Goal: Task Accomplishment & Management: Complete application form

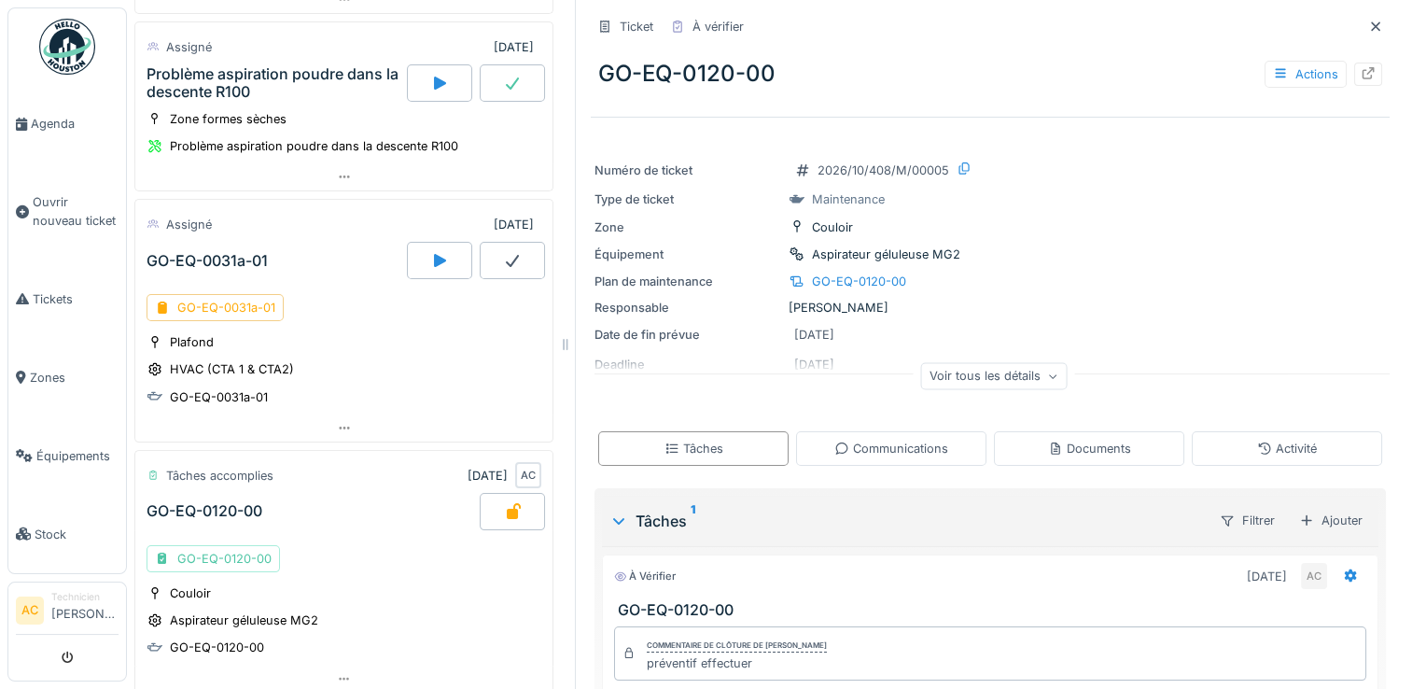
scroll to position [334, 0]
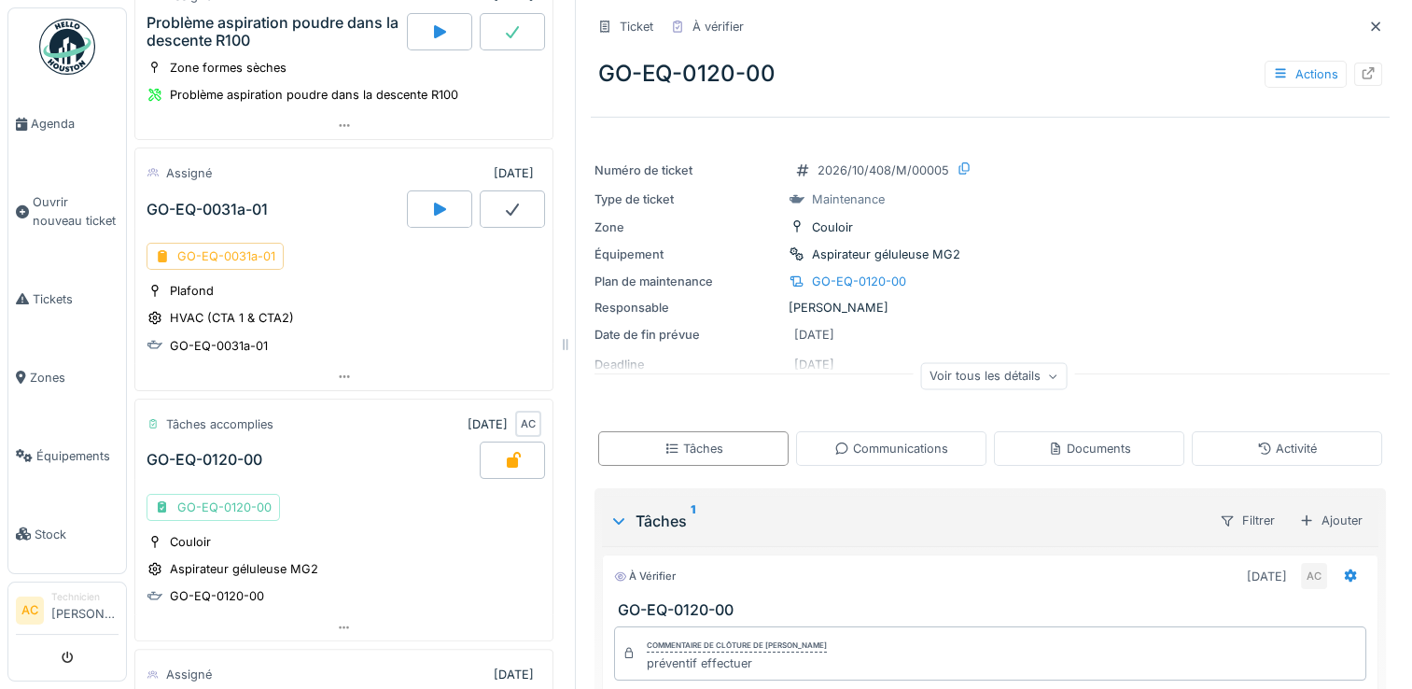
click at [224, 245] on div "GO-EQ-0031a-01" at bounding box center [215, 256] width 137 height 27
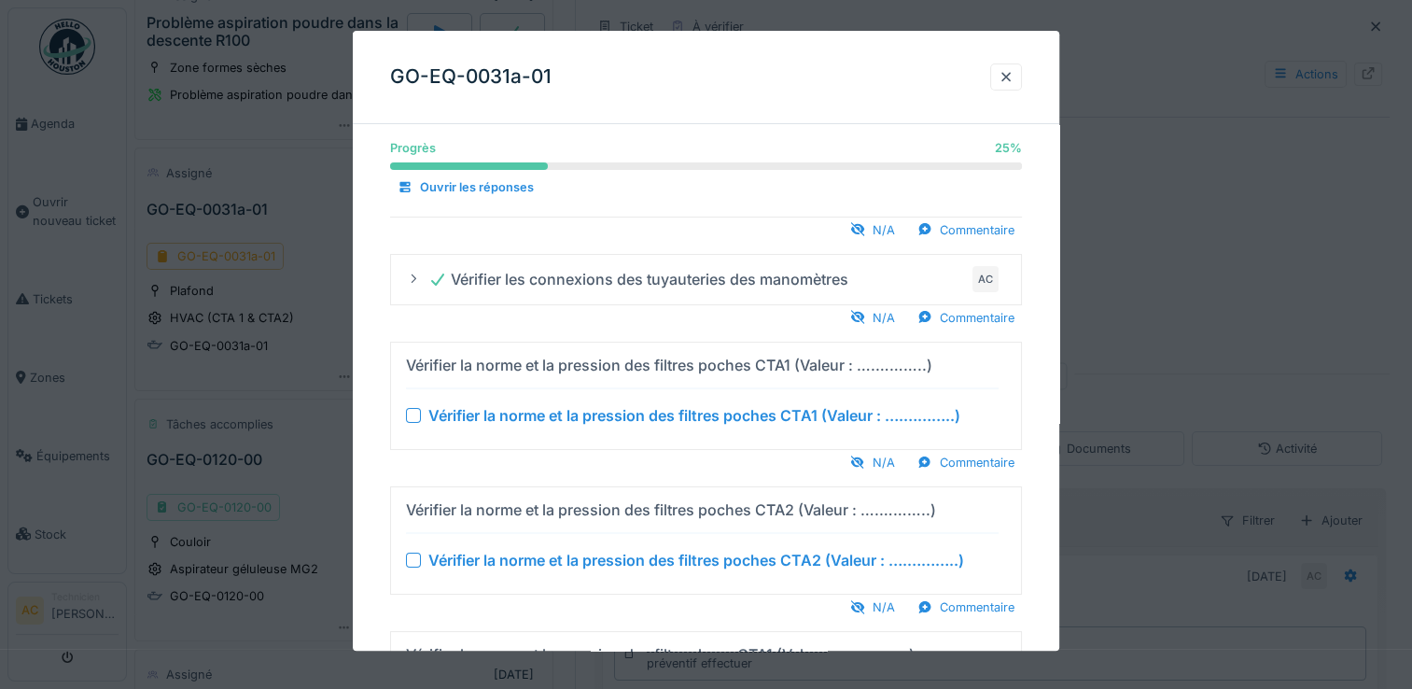
scroll to position [103, 0]
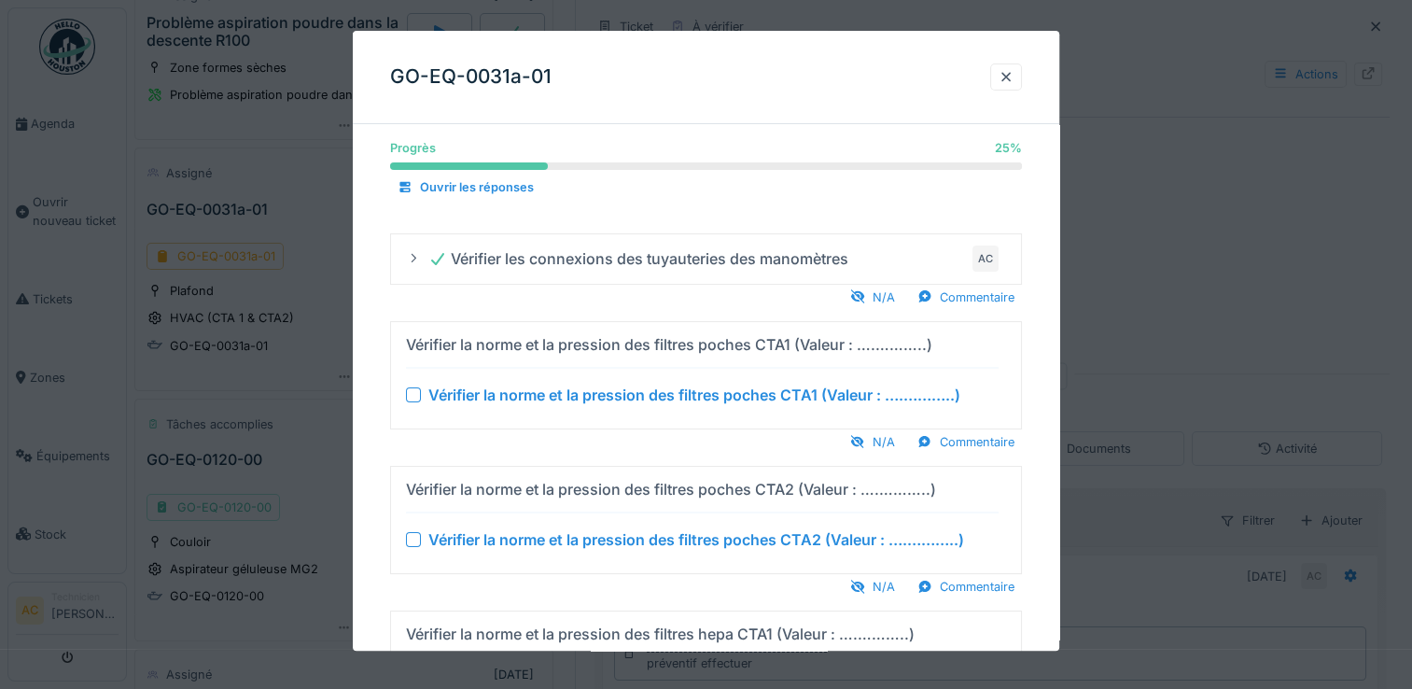
click at [930, 395] on div "Vérifier la norme et la pression des filtres poches CTA1 (Valeur : ….………..)" at bounding box center [694, 395] width 532 height 22
click at [977, 441] on div "Commentaire" at bounding box center [966, 441] width 112 height 25
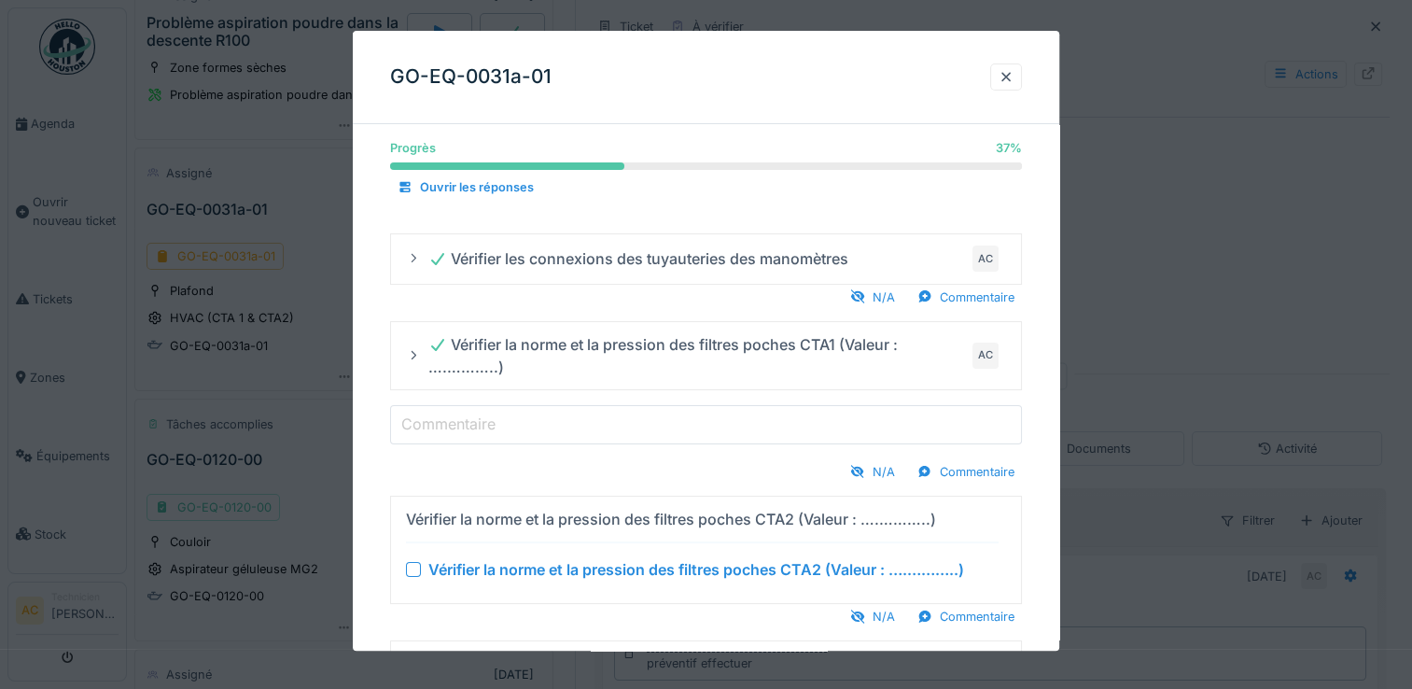
click at [523, 421] on input "Commentaire" at bounding box center [706, 424] width 632 height 39
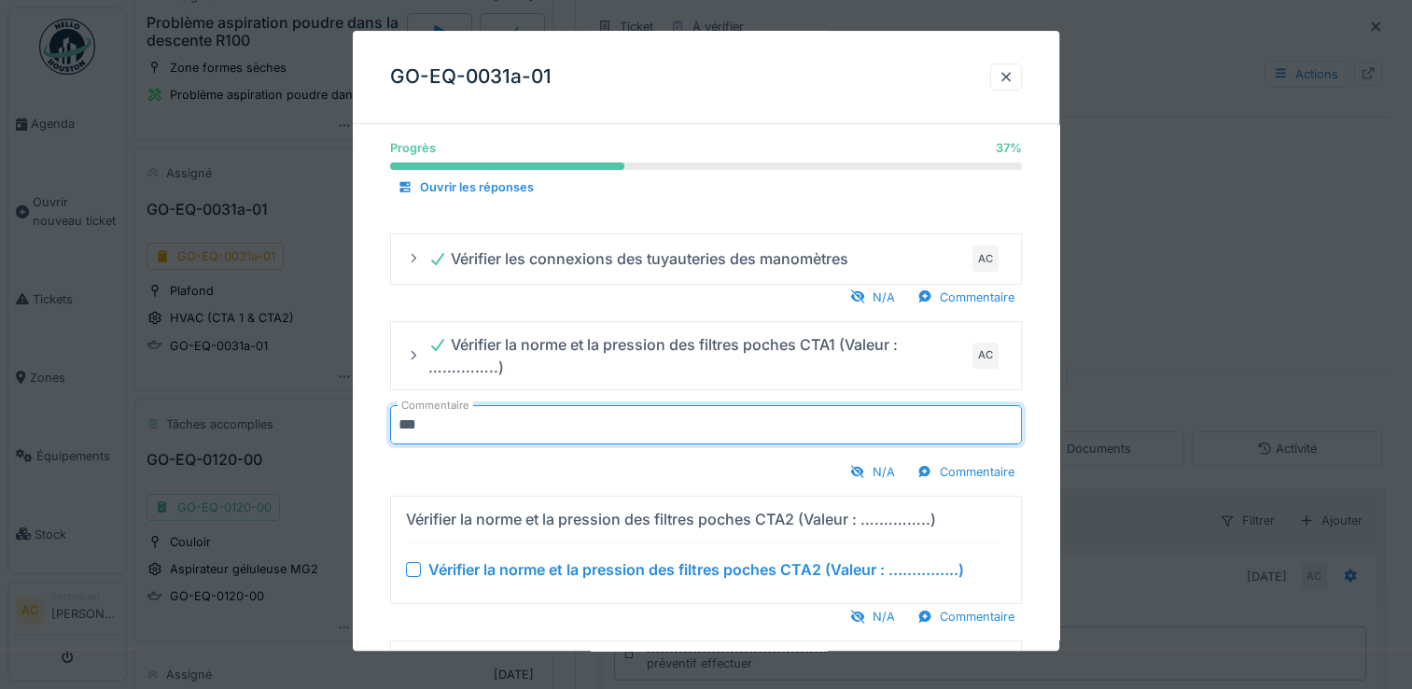
type input "***"
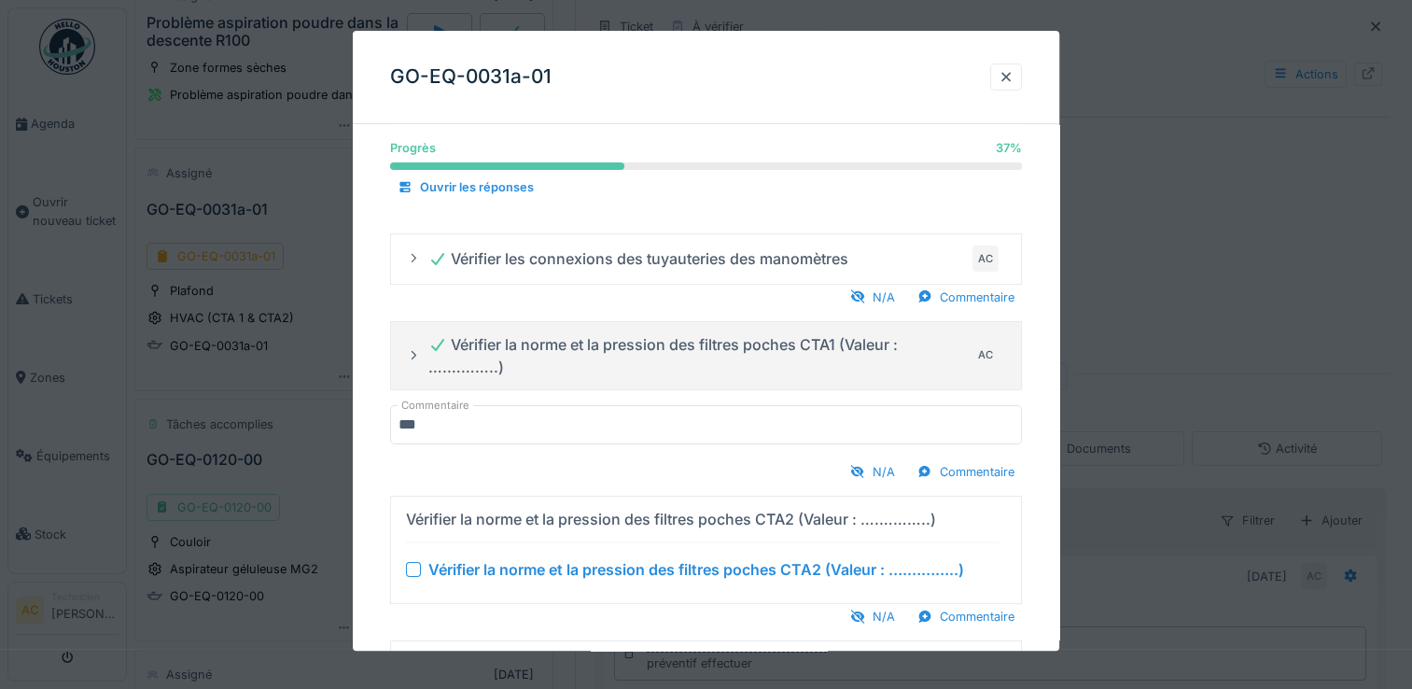
click at [414, 355] on icon at bounding box center [413, 355] width 15 height 12
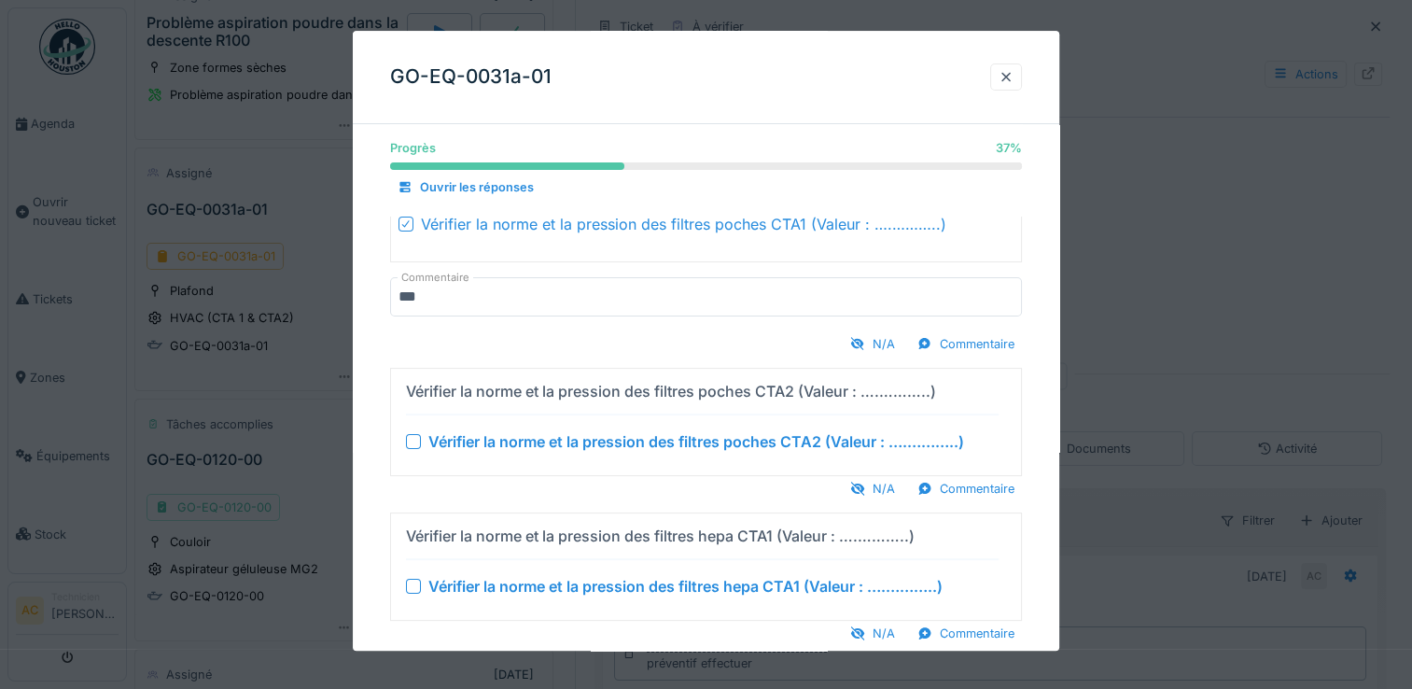
scroll to position [291, 0]
click at [972, 489] on div "Commentaire" at bounding box center [966, 487] width 112 height 25
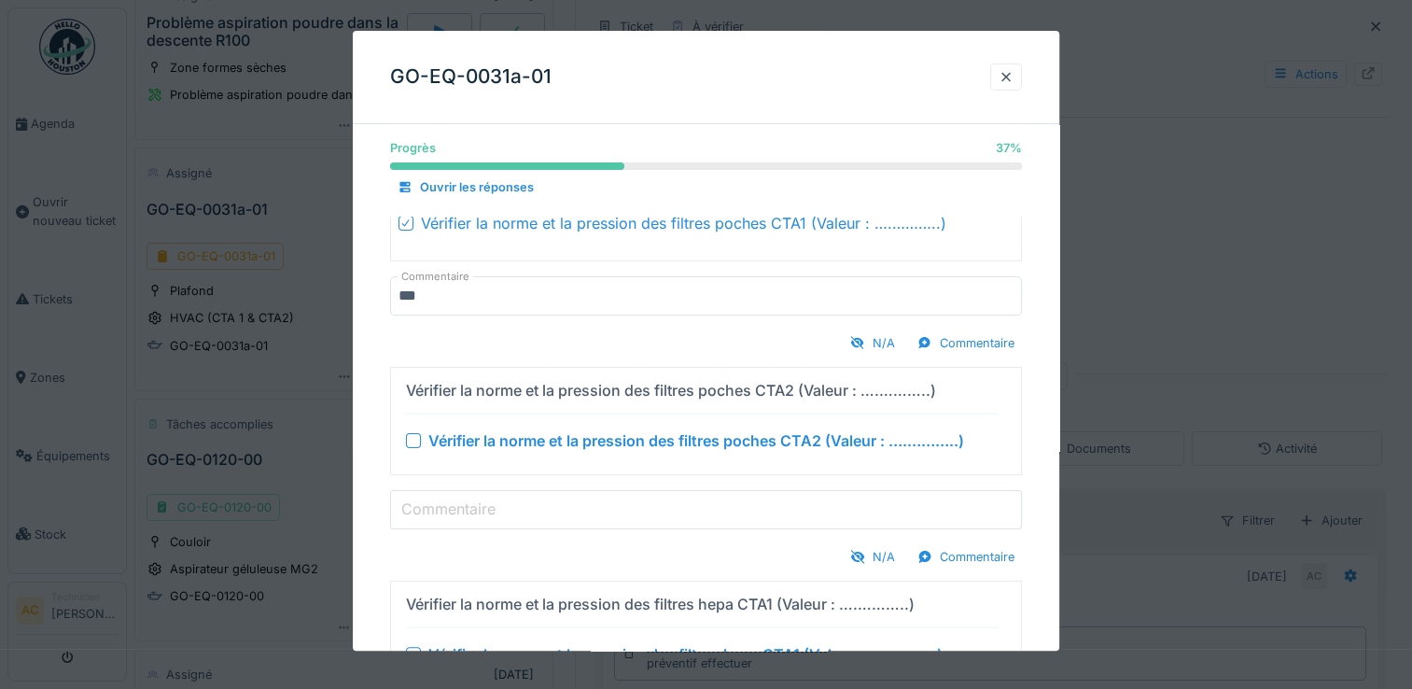
click at [731, 515] on input "Commentaire" at bounding box center [706, 509] width 632 height 39
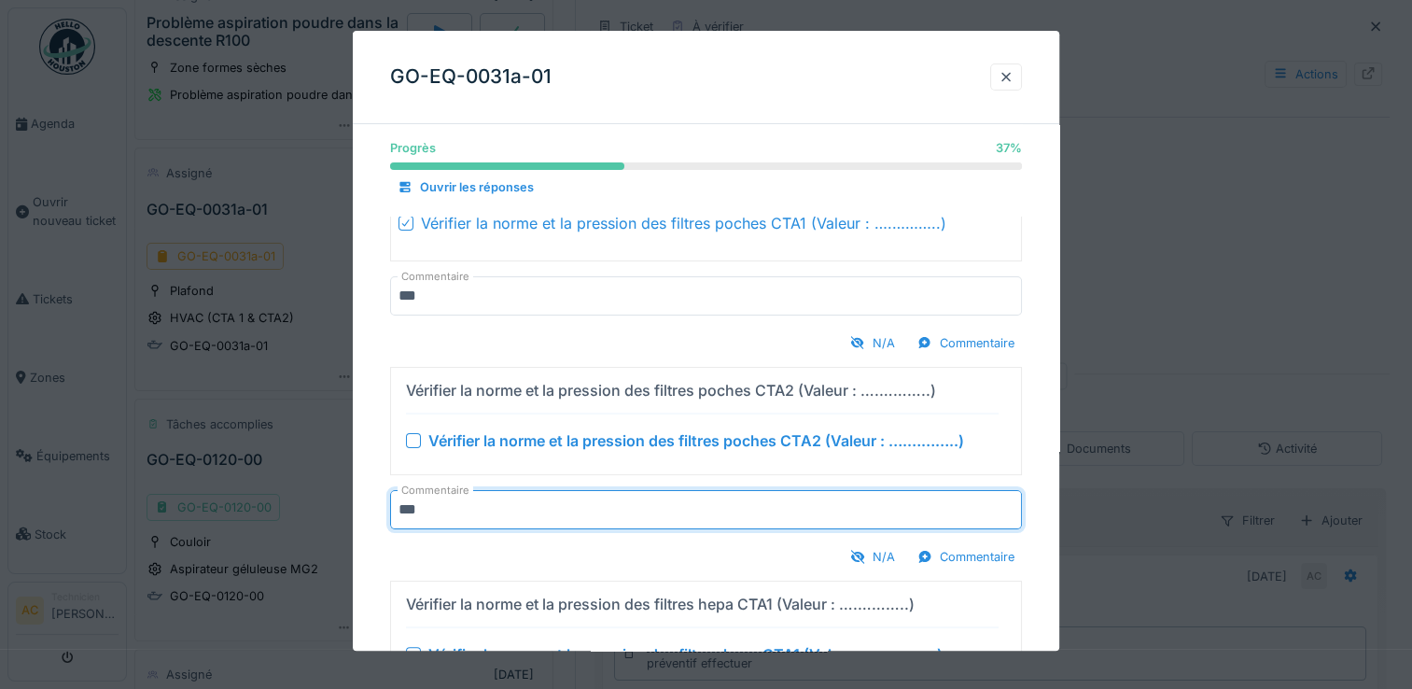
type input "***"
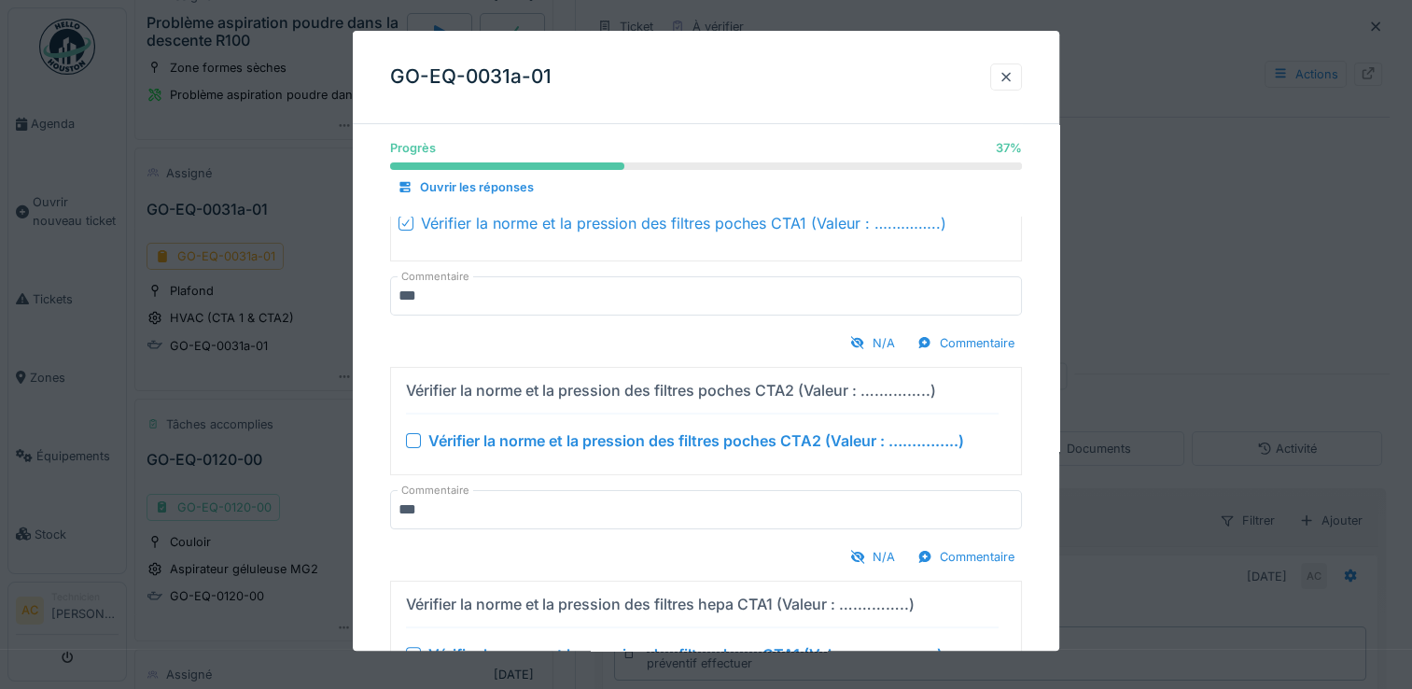
click at [409, 435] on div at bounding box center [413, 440] width 15 height 15
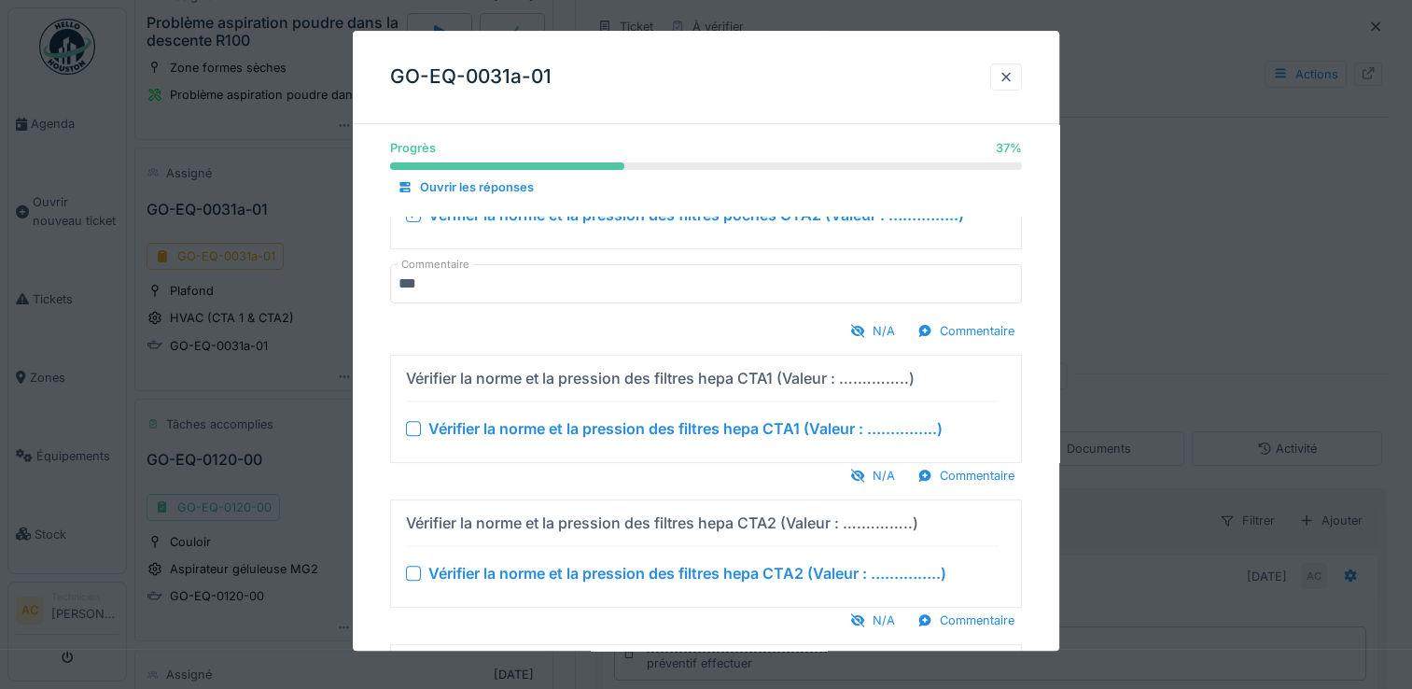
scroll to position [518, 0]
click at [974, 472] on div "Commentaire" at bounding box center [966, 474] width 112 height 25
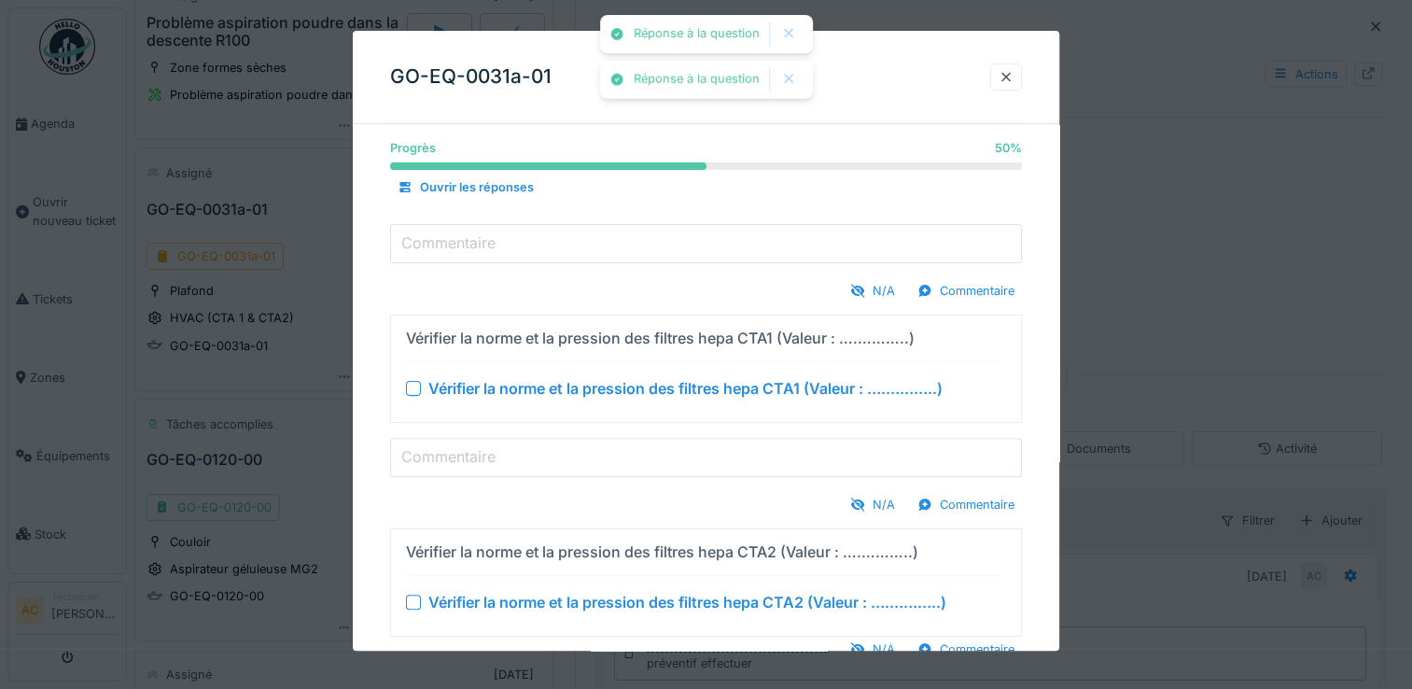
click at [530, 457] on input "Commentaire" at bounding box center [706, 457] width 632 height 39
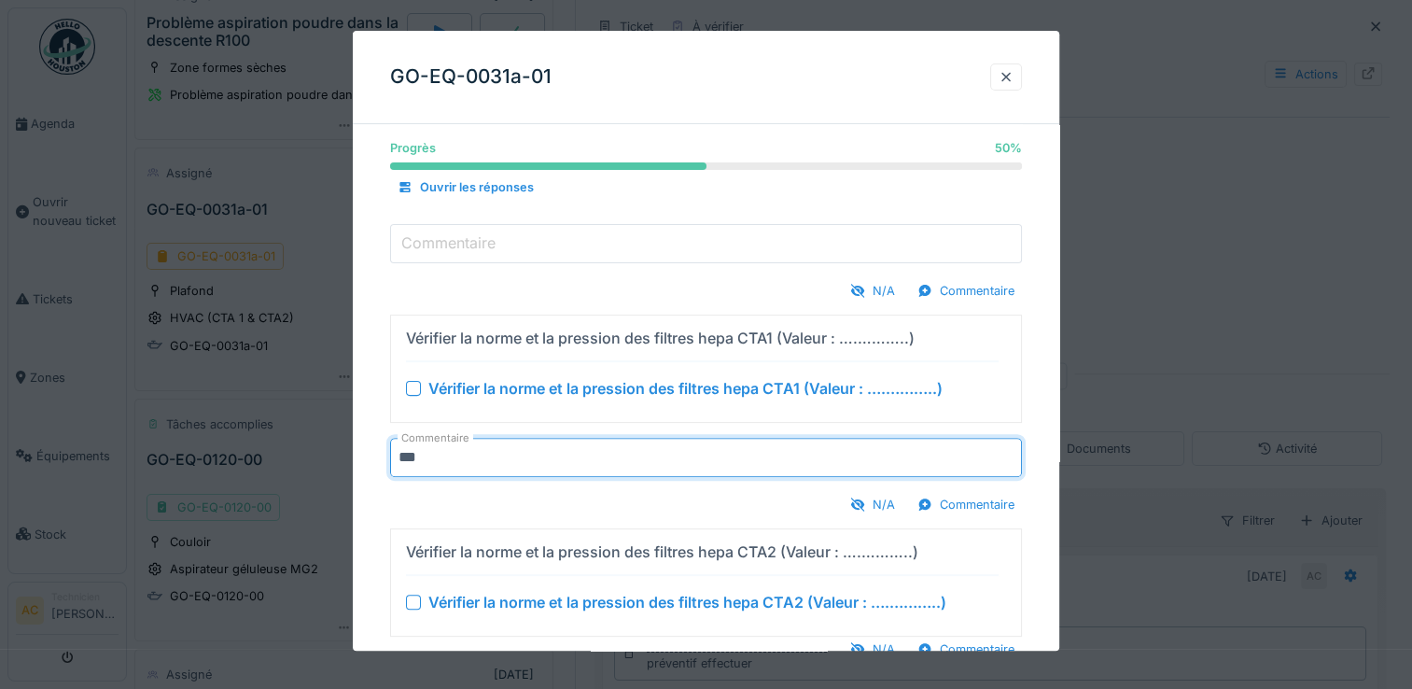
type input "***"
click at [415, 384] on div at bounding box center [413, 388] width 15 height 15
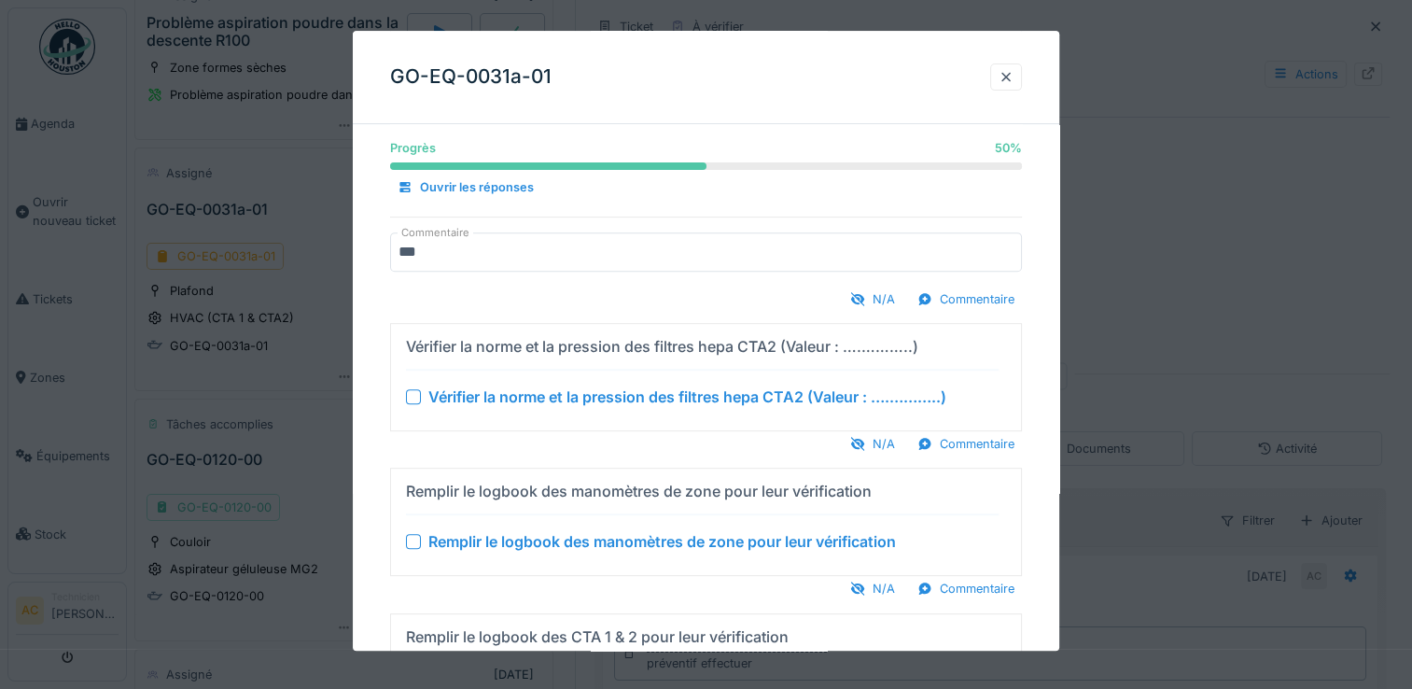
scroll to position [728, 0]
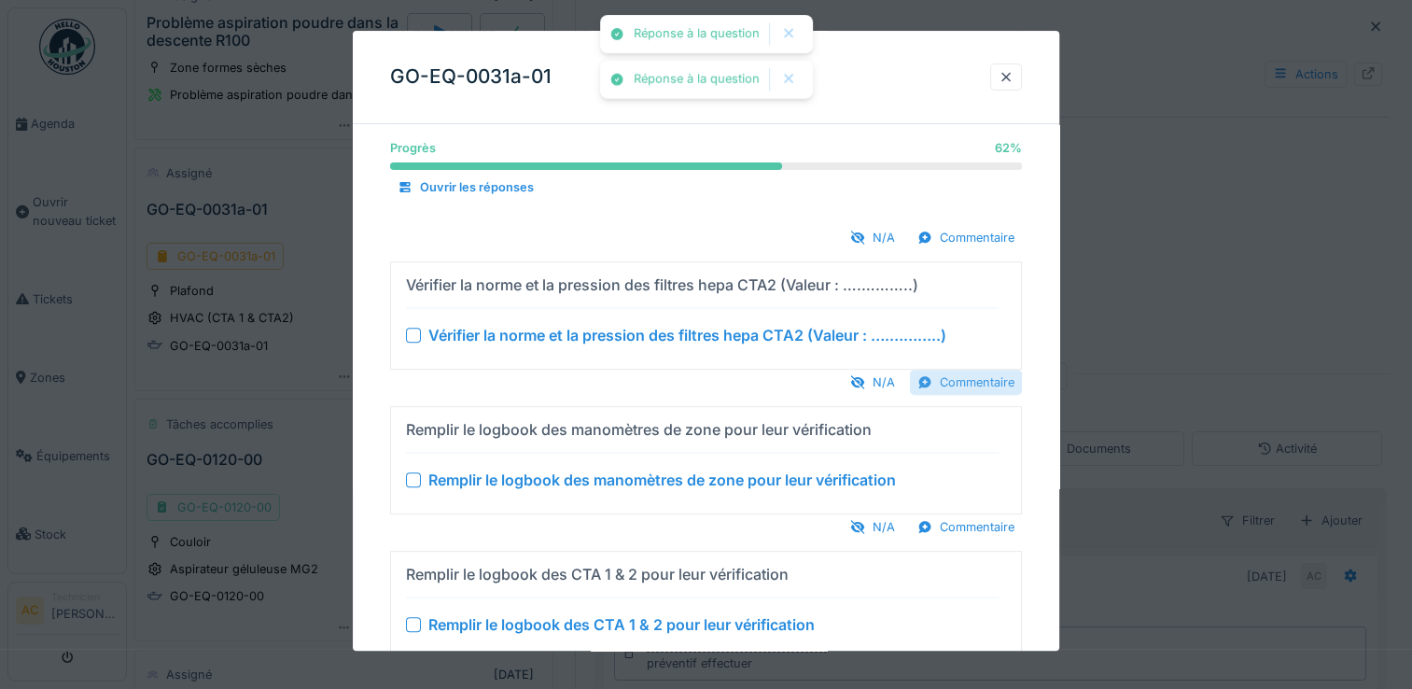
click at [975, 375] on div "Commentaire" at bounding box center [966, 382] width 112 height 25
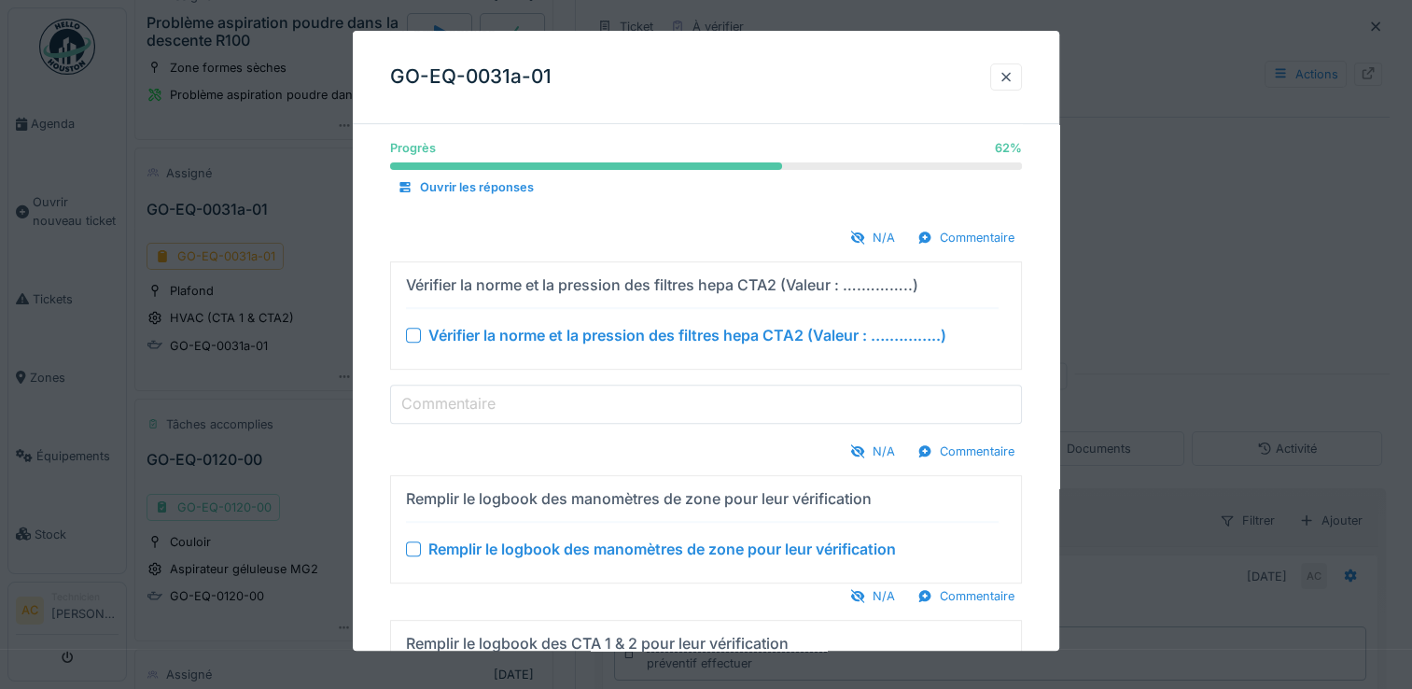
click at [650, 408] on input "Commentaire" at bounding box center [706, 404] width 632 height 39
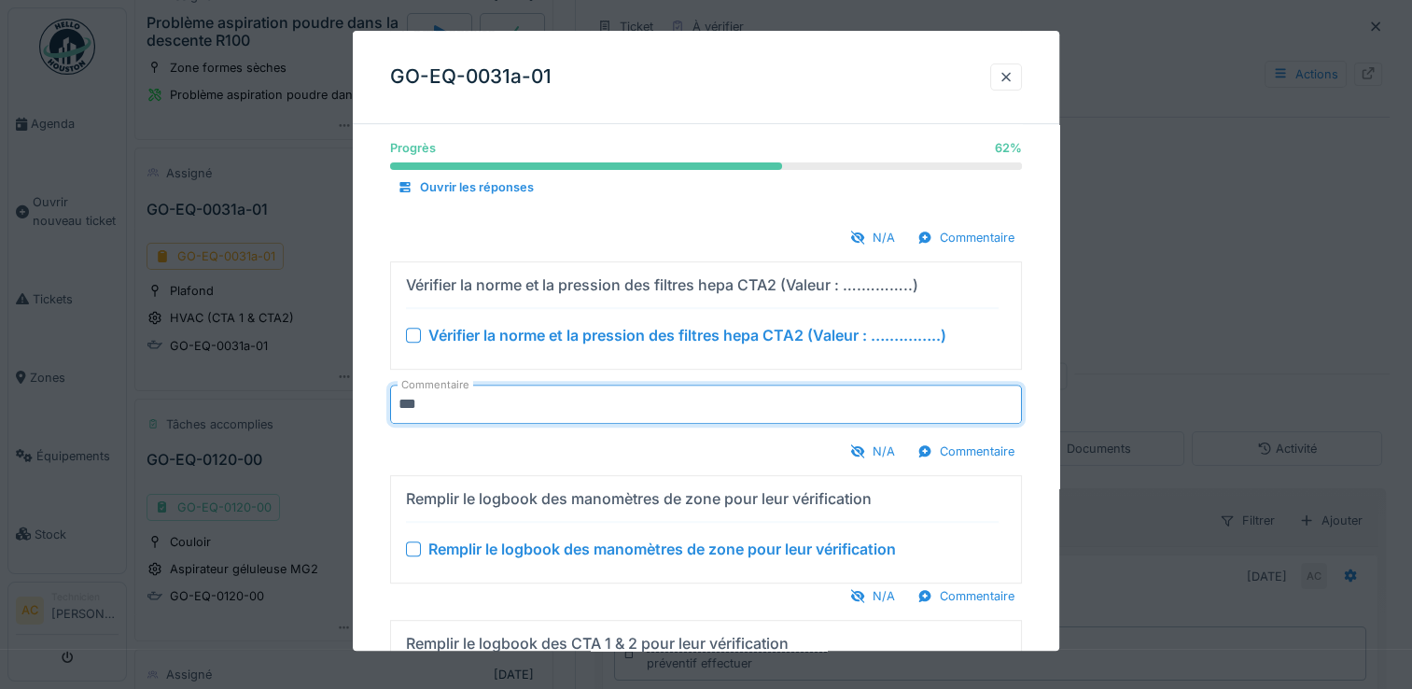
type input "***"
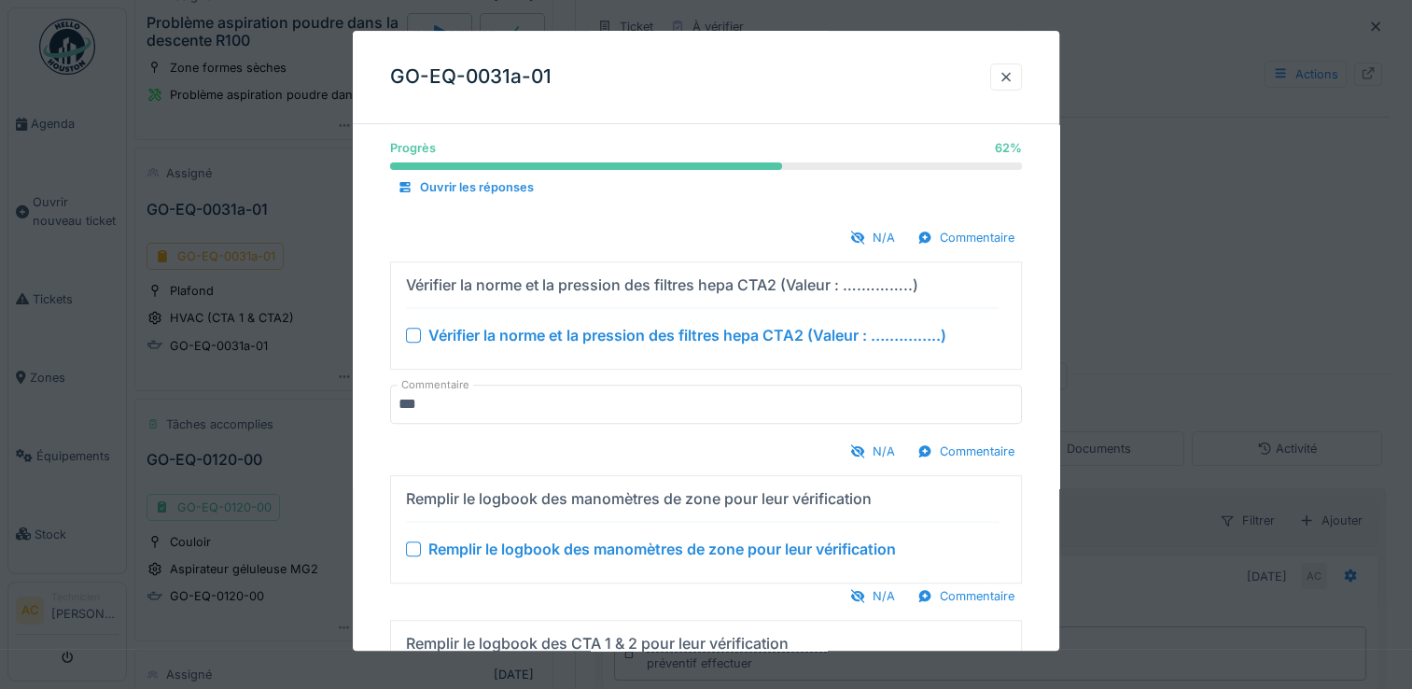
click at [414, 328] on div at bounding box center [413, 335] width 15 height 15
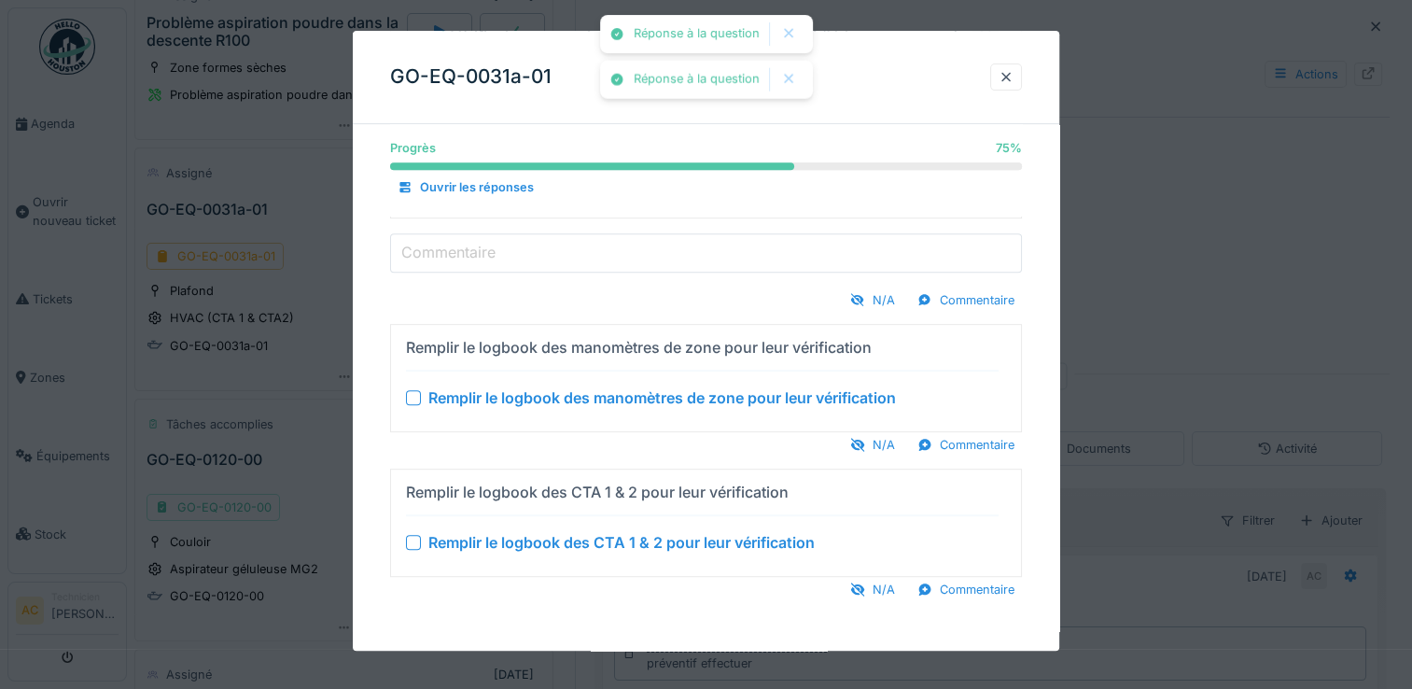
scroll to position [817, 0]
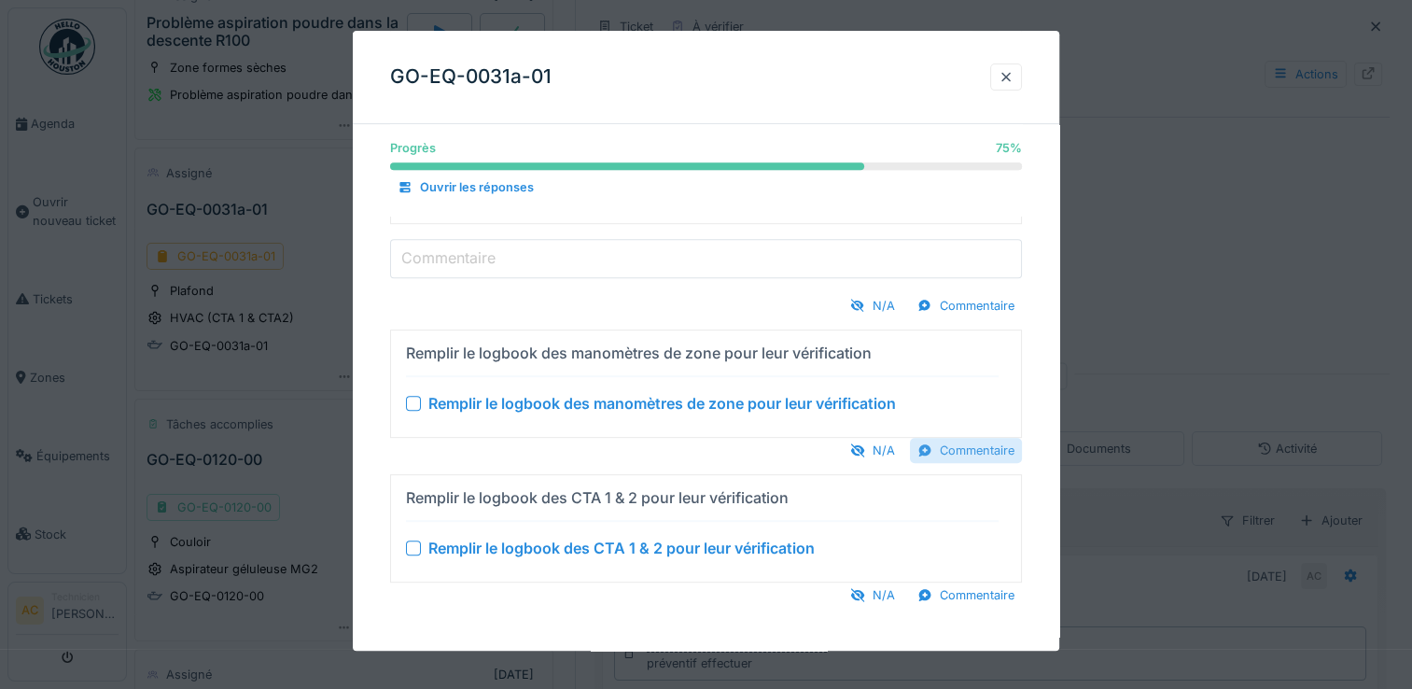
click at [967, 451] on div "Commentaire" at bounding box center [966, 450] width 112 height 25
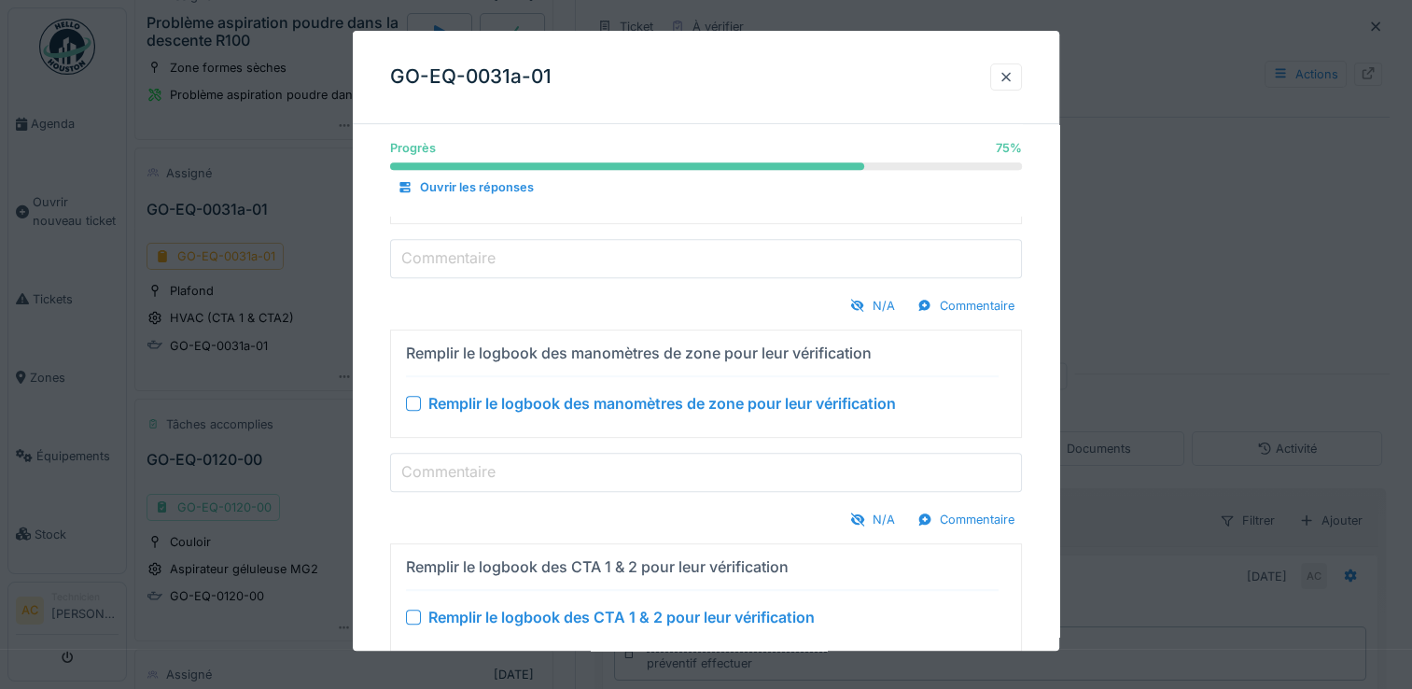
click at [722, 465] on input "Commentaire" at bounding box center [706, 472] width 632 height 39
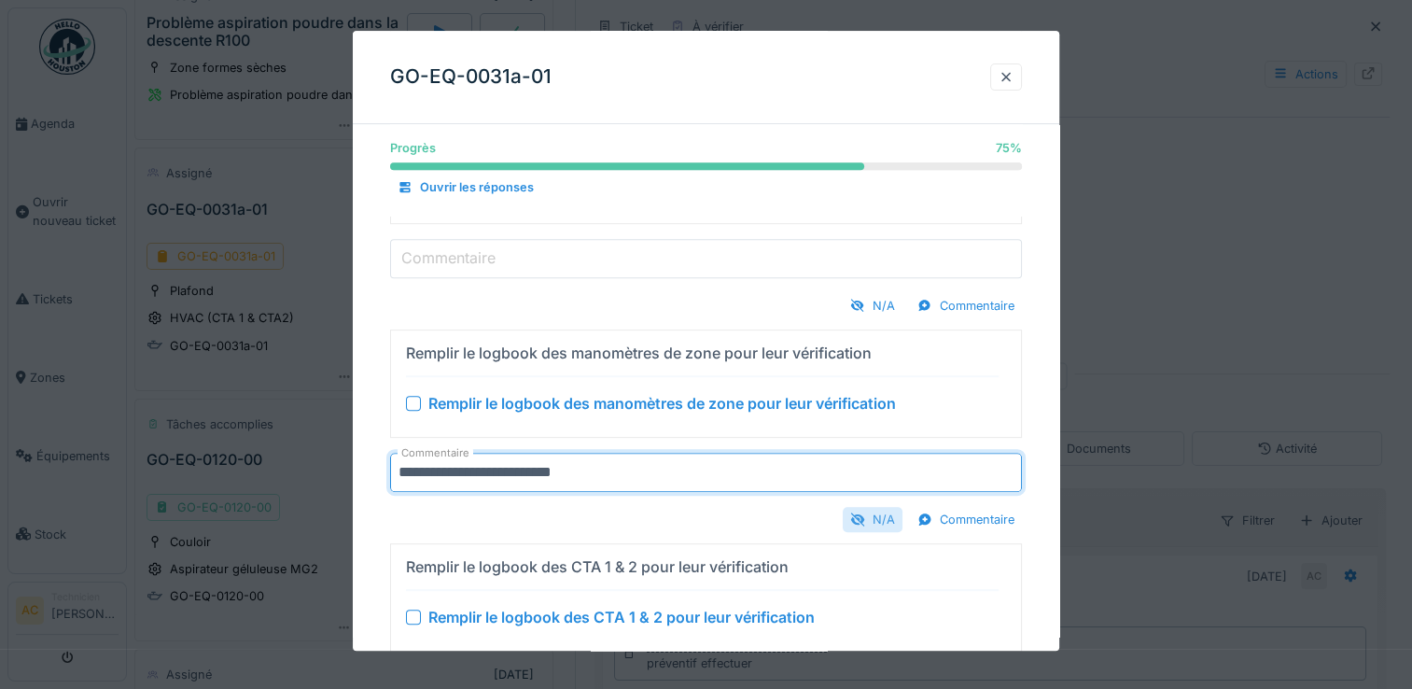
type input "**********"
click at [885, 516] on div "N/A" at bounding box center [873, 519] width 60 height 25
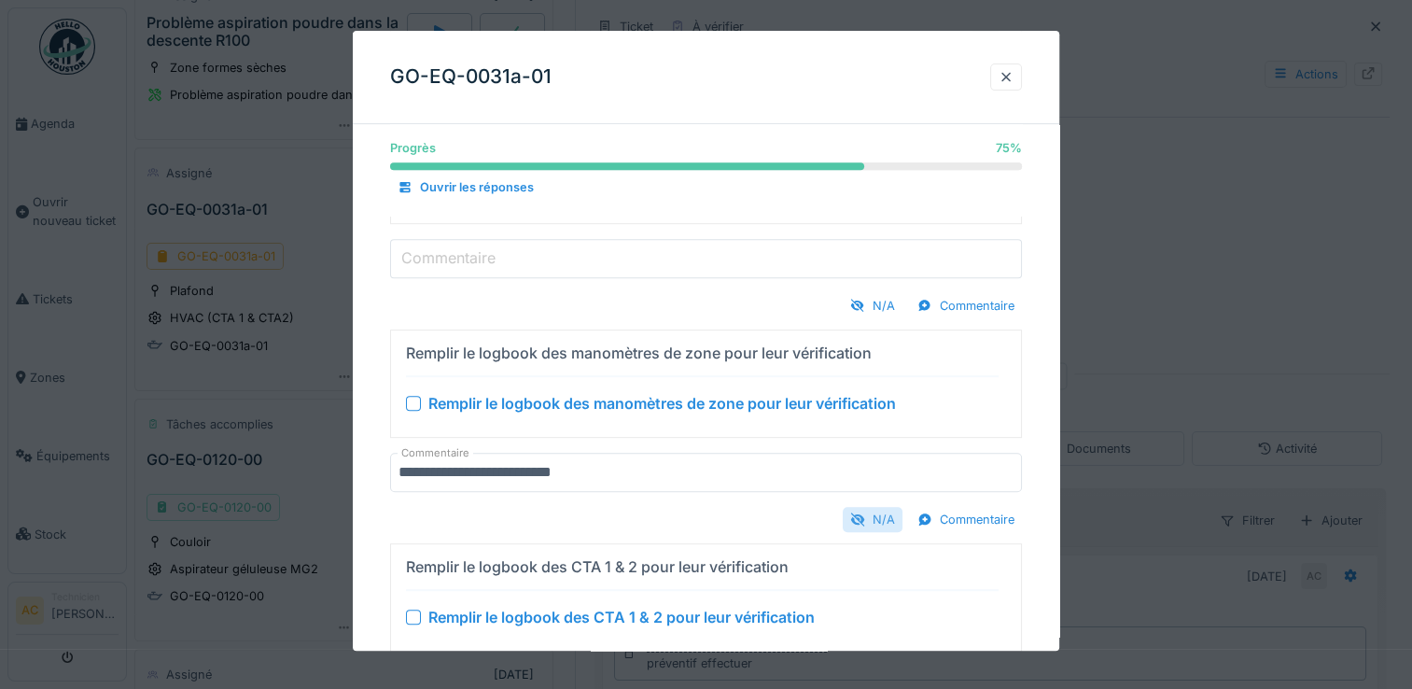
click at [883, 512] on div "N/A" at bounding box center [873, 519] width 60 height 25
click at [415, 396] on div at bounding box center [413, 403] width 15 height 15
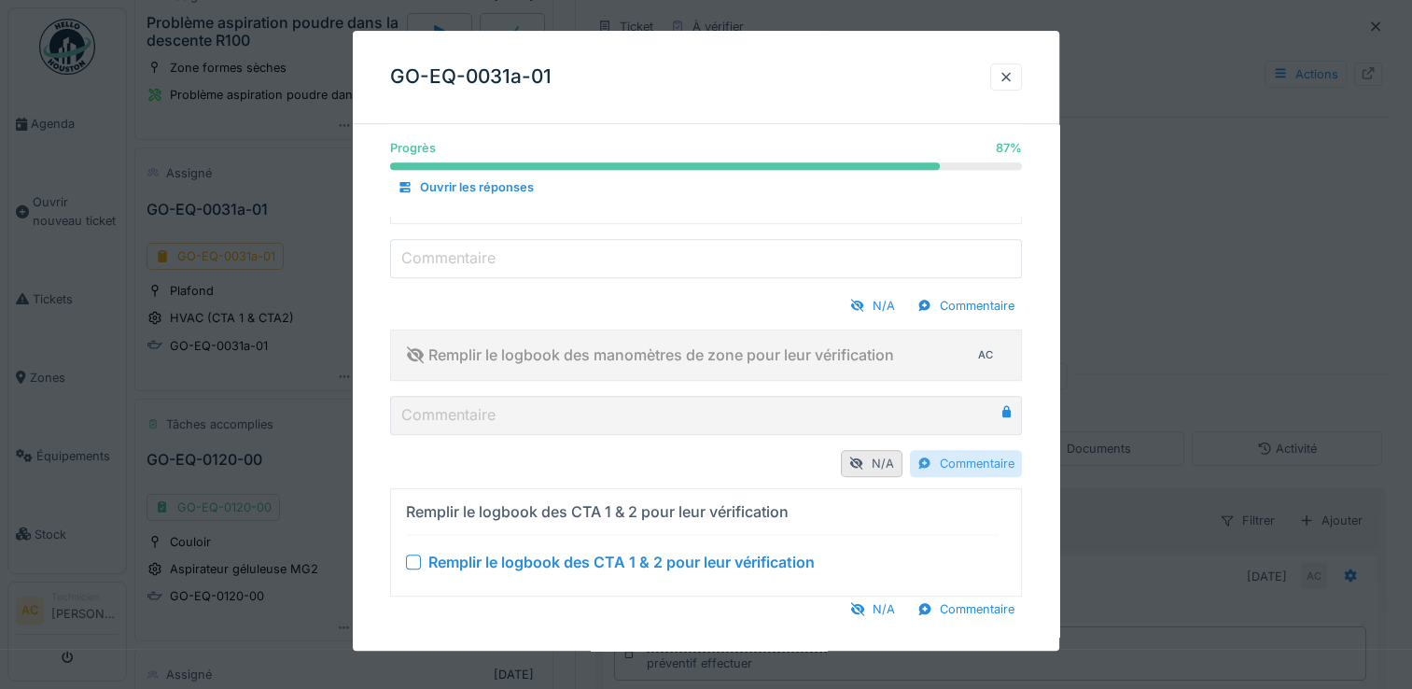
click at [975, 456] on div "Commentaire" at bounding box center [966, 463] width 112 height 27
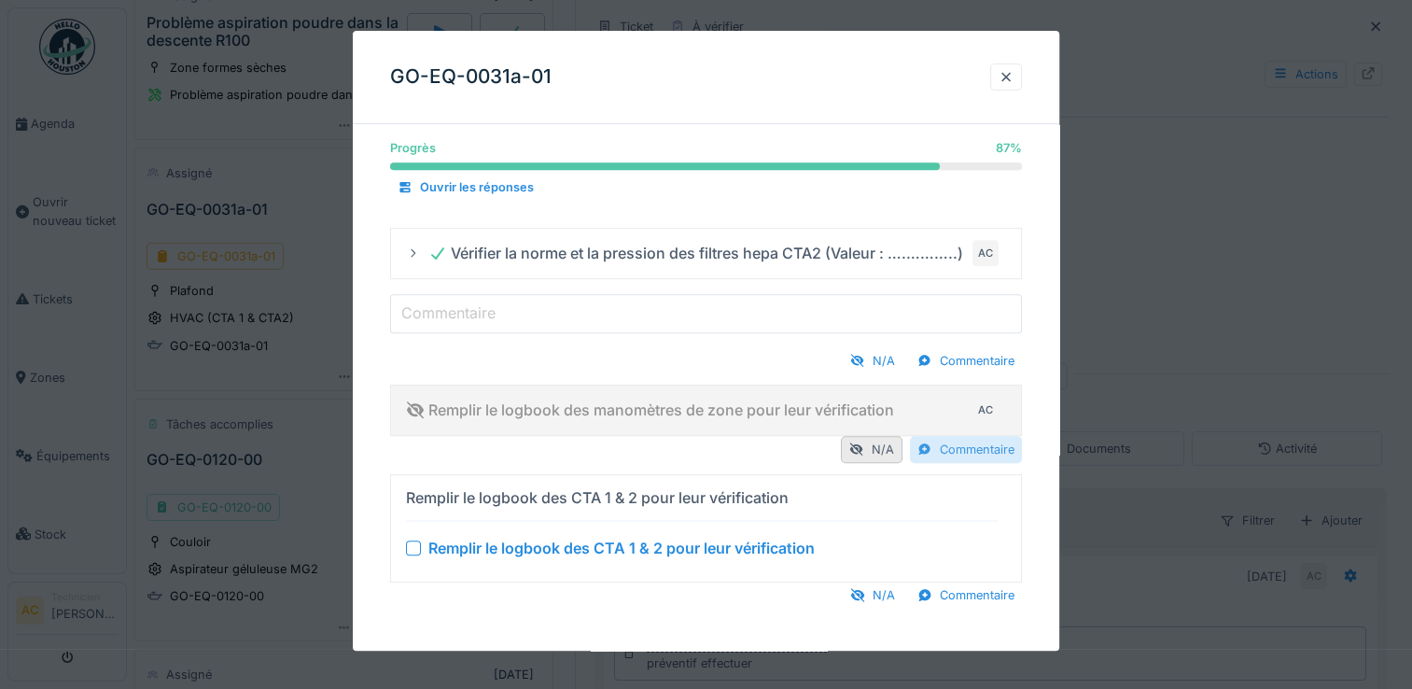
click at [976, 451] on div "Commentaire" at bounding box center [966, 449] width 112 height 27
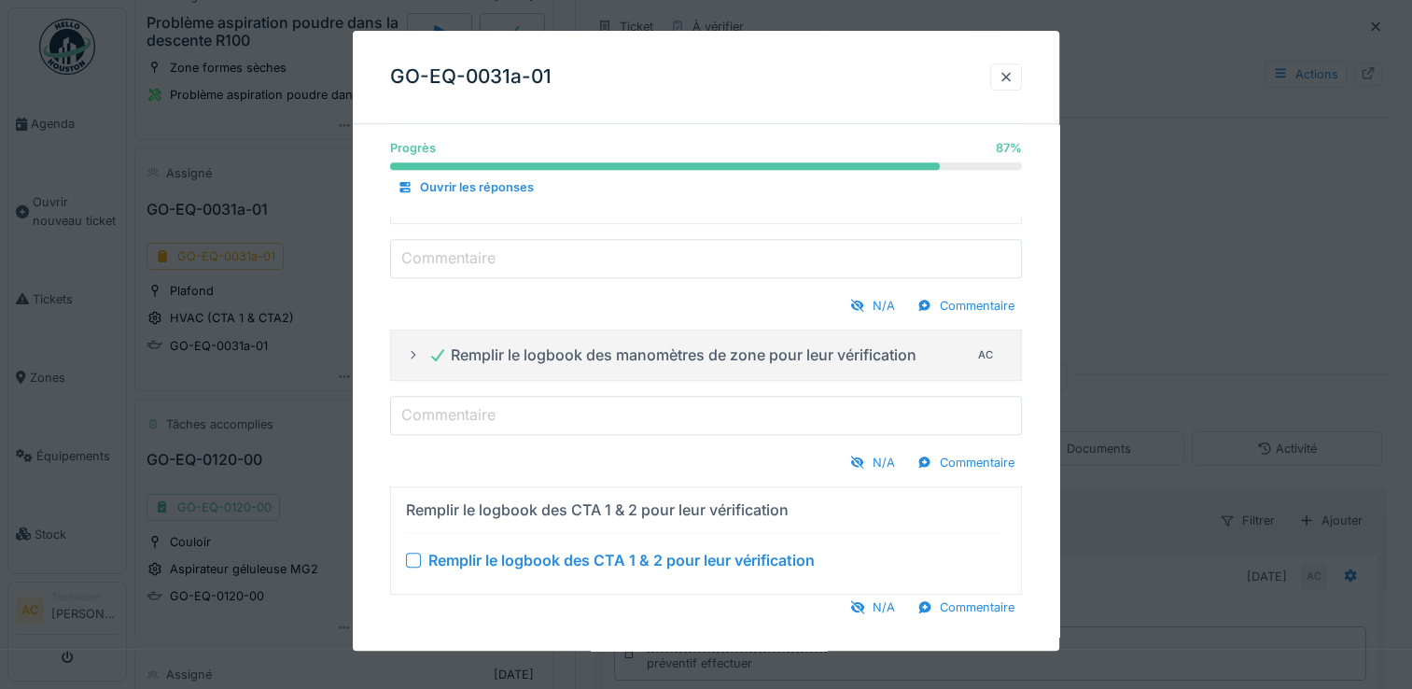
click at [414, 354] on icon at bounding box center [413, 355] width 15 height 12
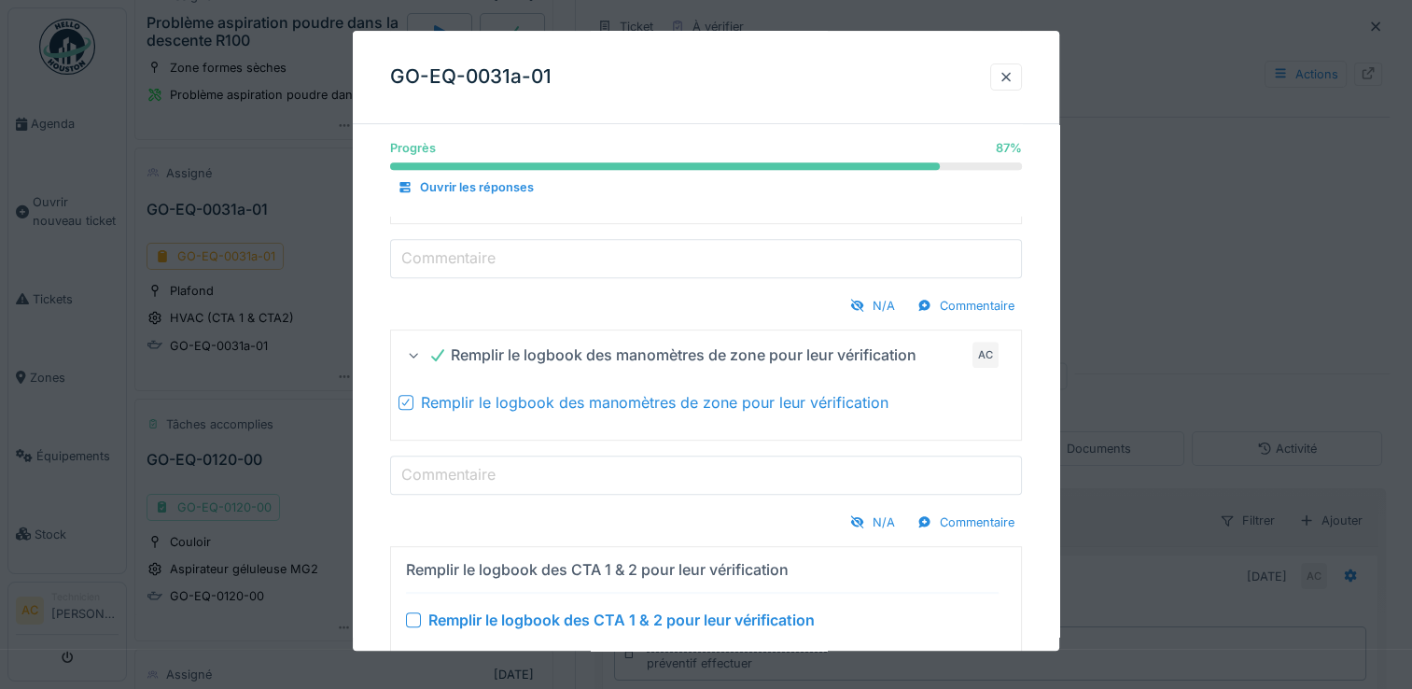
click at [483, 473] on label "Commentaire" at bounding box center [449, 474] width 102 height 22
click at [483, 473] on input "Commentaire" at bounding box center [706, 475] width 632 height 39
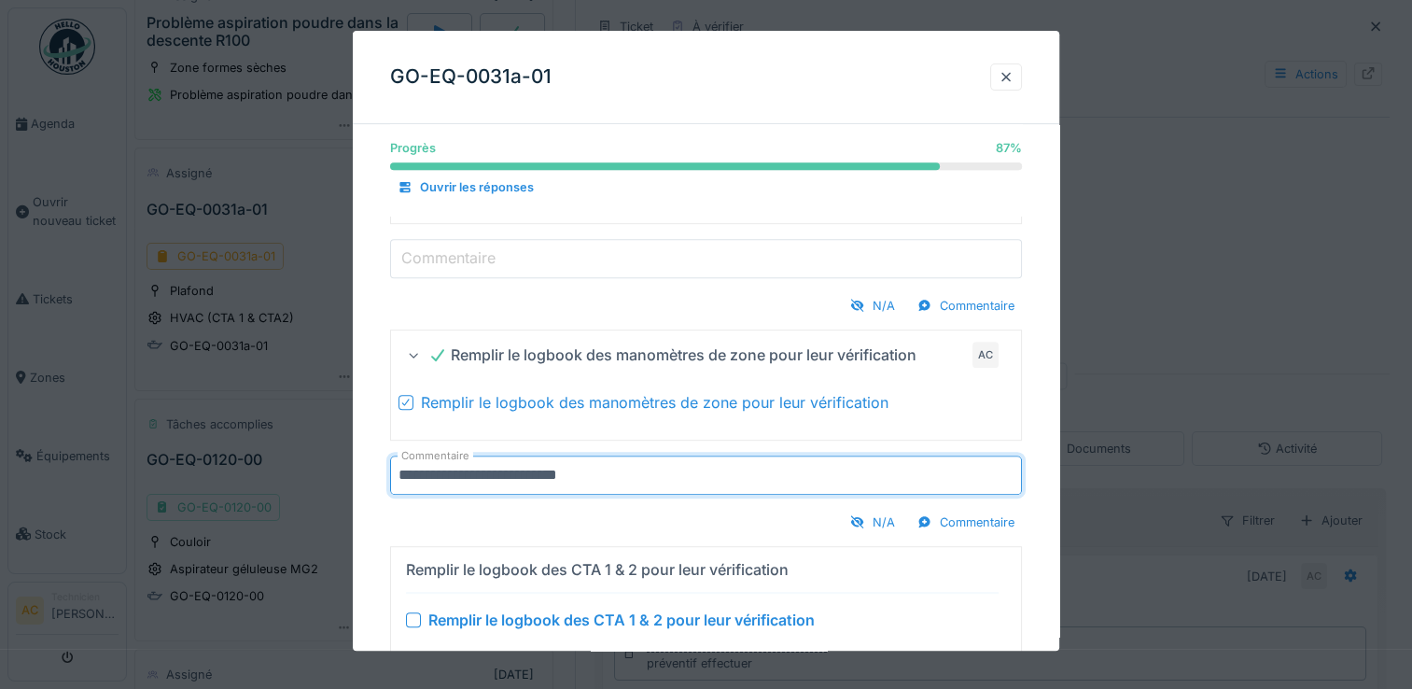
scroll to position [889, 0]
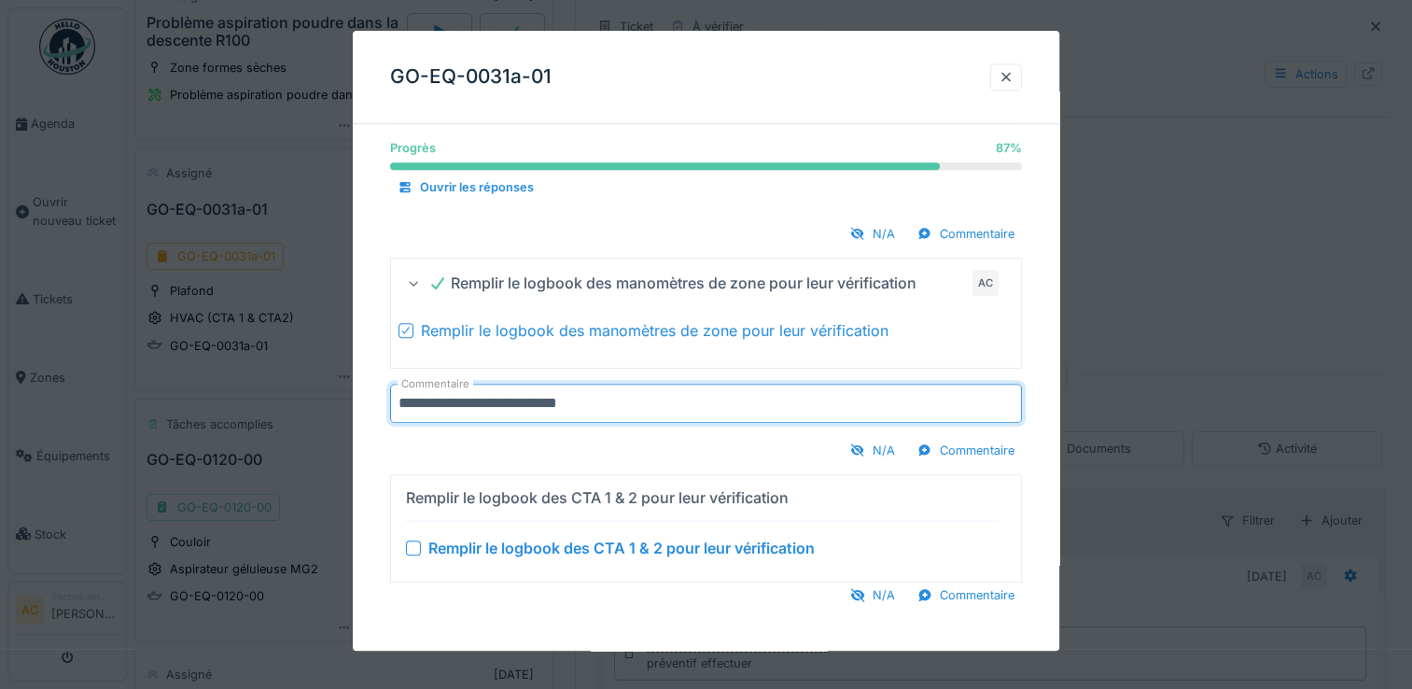
type input "**********"
click at [414, 543] on div at bounding box center [413, 547] width 15 height 15
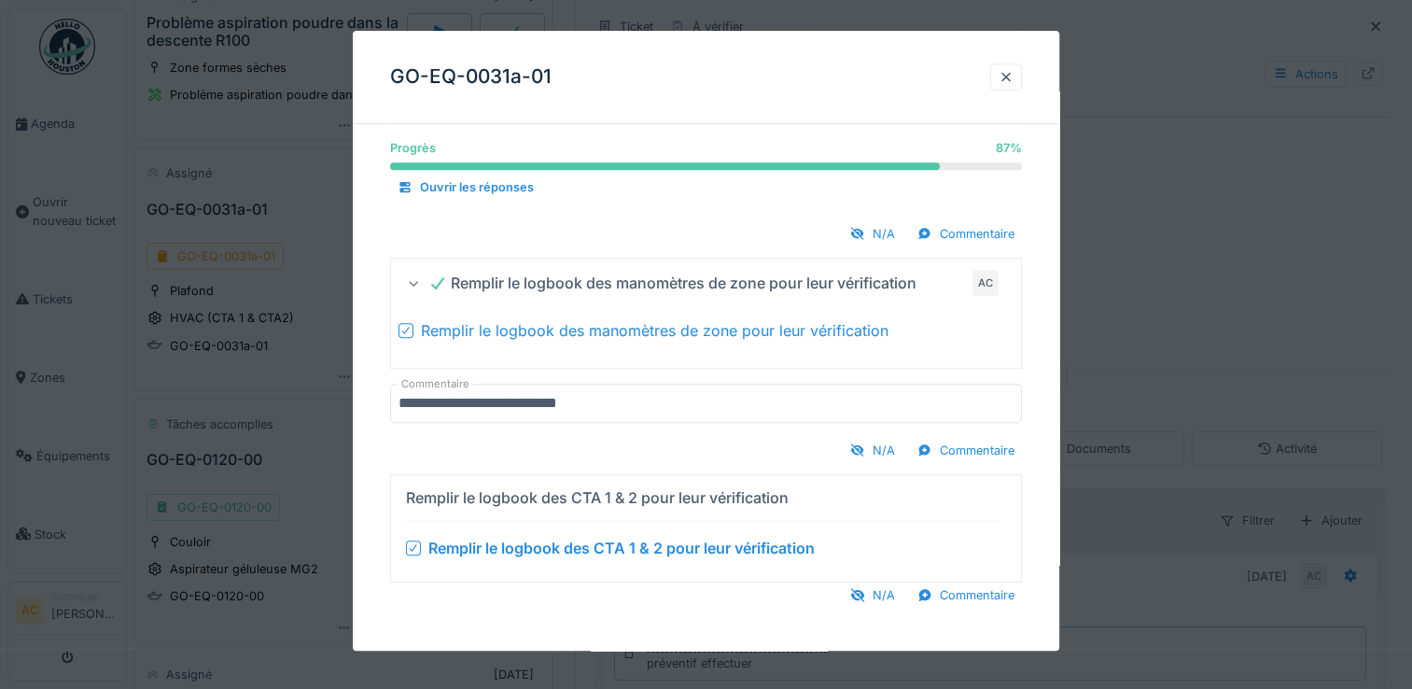
scroll to position [14, 0]
click at [1162, 250] on div at bounding box center [706, 344] width 1412 height 689
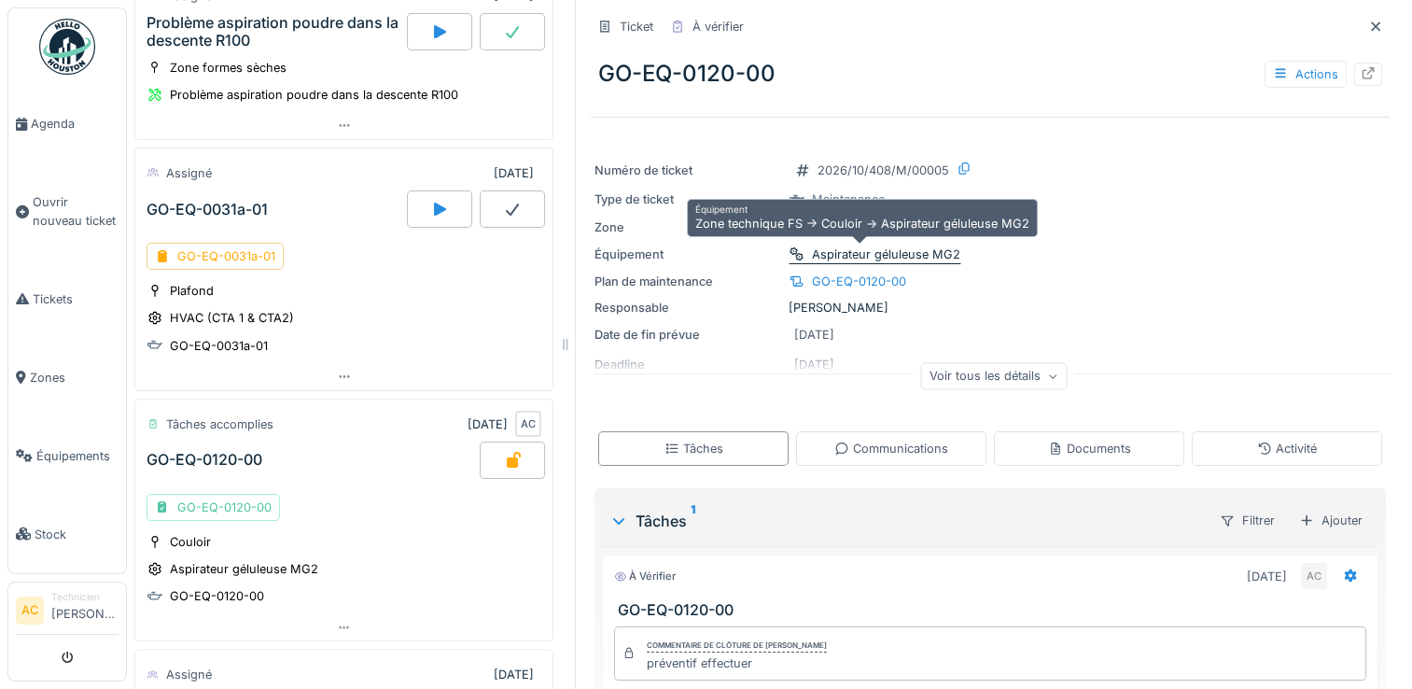
scroll to position [0, 4]
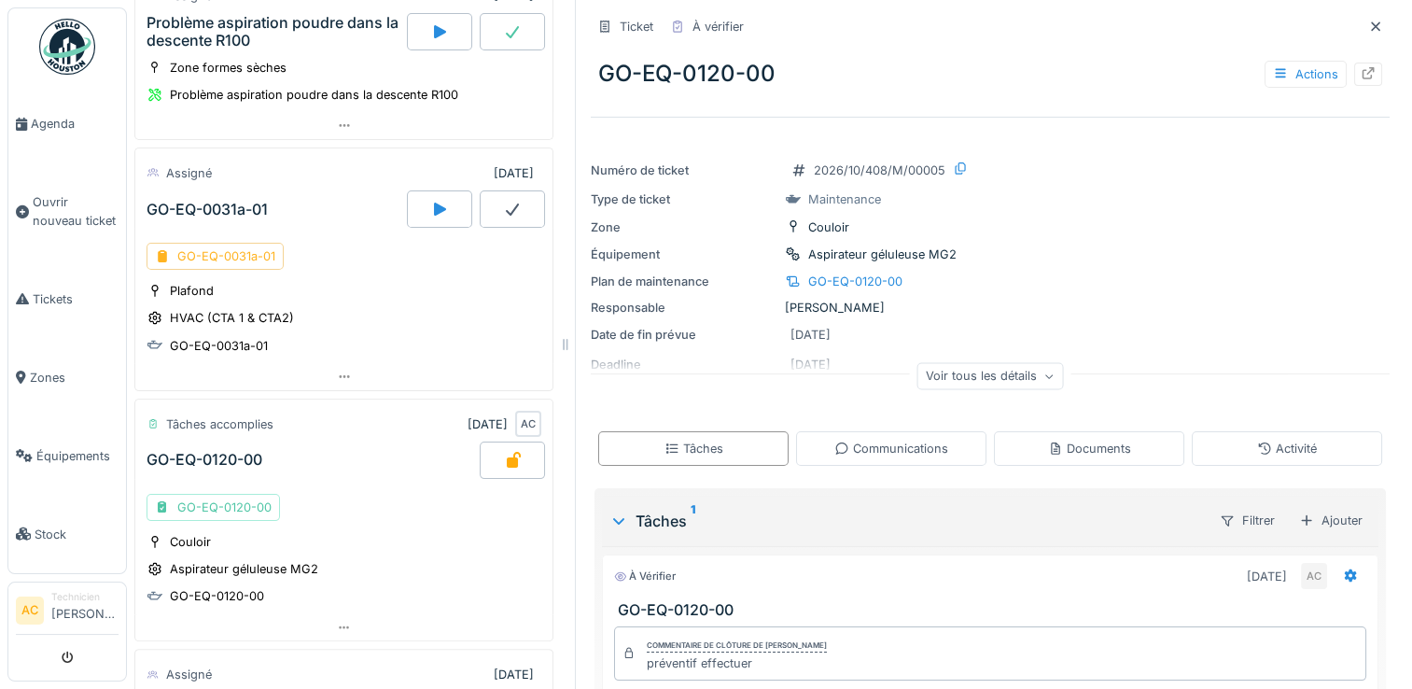
click at [214, 243] on div "GO-EQ-0031a-01" at bounding box center [215, 256] width 137 height 27
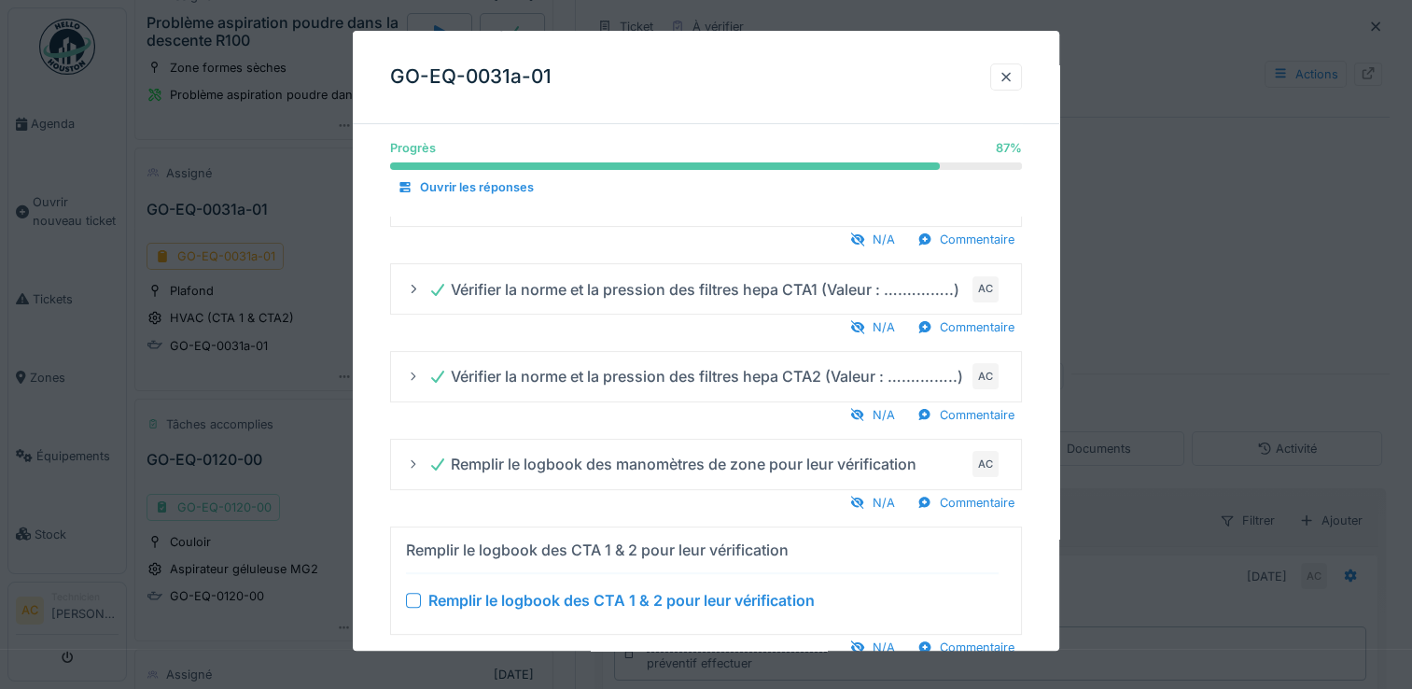
scroll to position [494, 0]
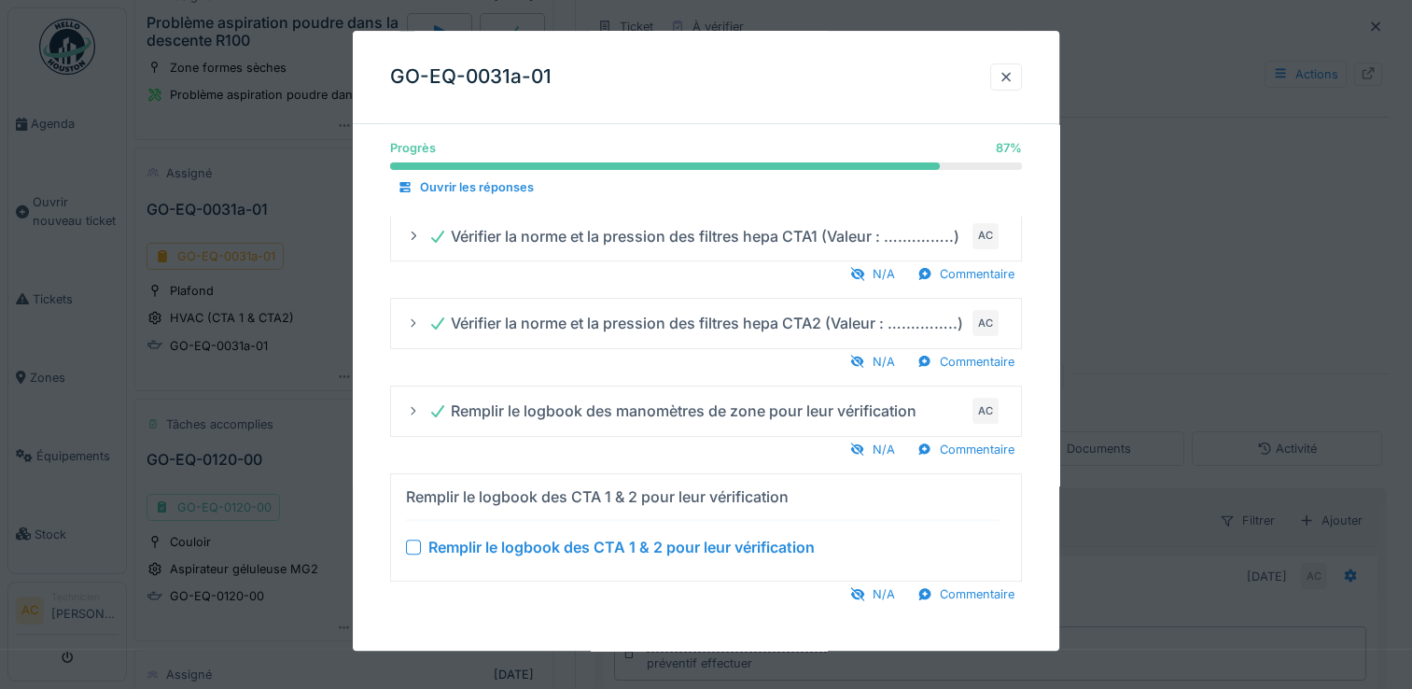
click at [407, 548] on div at bounding box center [413, 547] width 15 height 15
click at [881, 510] on div "Remplir le logbook des CTA 1 & 2 pour leur vérification Remplir le logbook des …" at bounding box center [702, 527] width 593 height 91
click at [546, 499] on div "Remplir le logbook des CTA 1 & 2 pour leur vérification" at bounding box center [702, 497] width 593 height 30
click at [544, 496] on div "Remplir le logbook des CTA 1 & 2 pour leur vérification" at bounding box center [597, 496] width 383 height 22
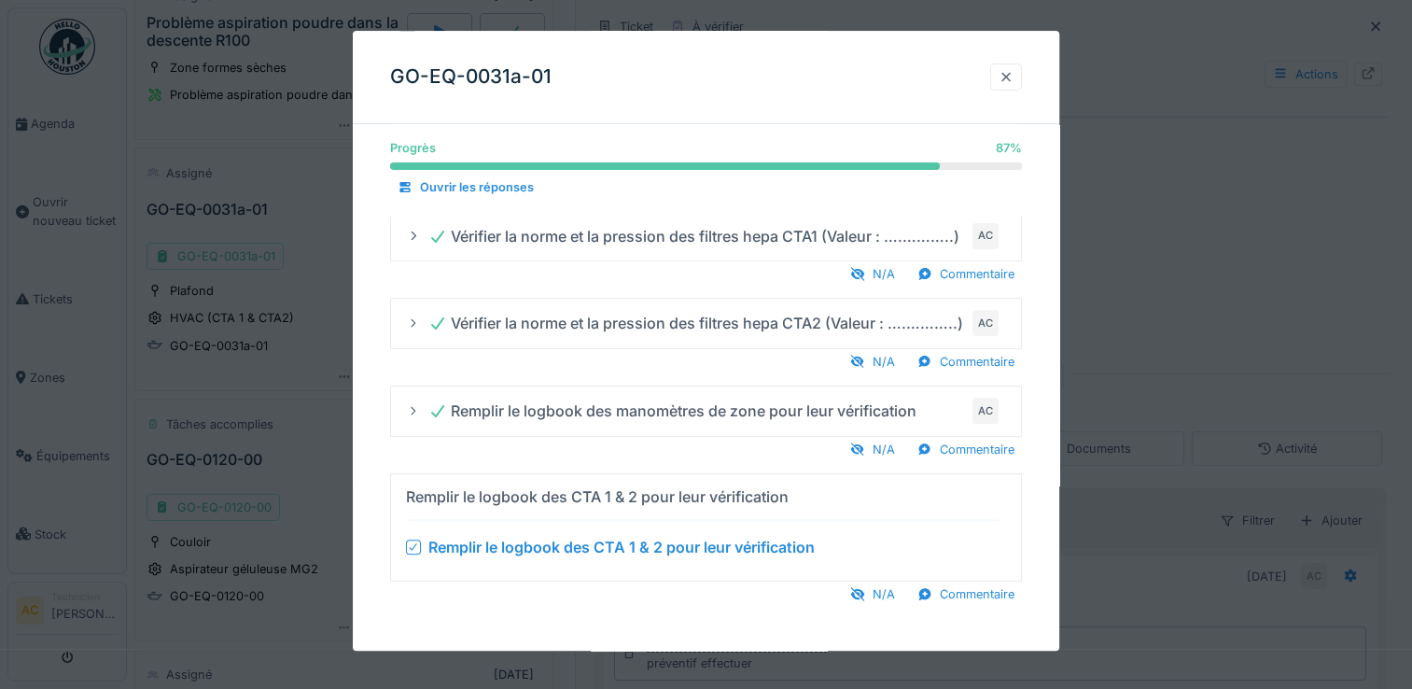
click at [1008, 88] on div at bounding box center [1006, 76] width 32 height 27
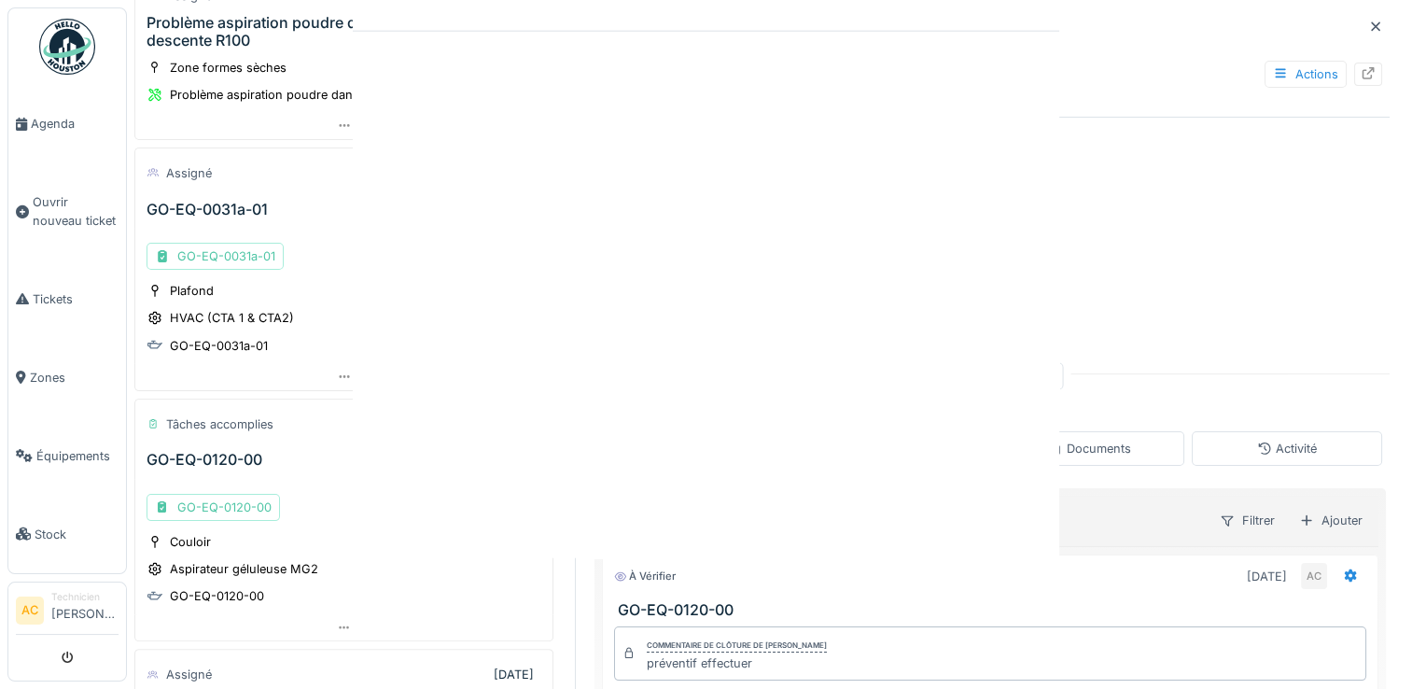
scroll to position [0, 0]
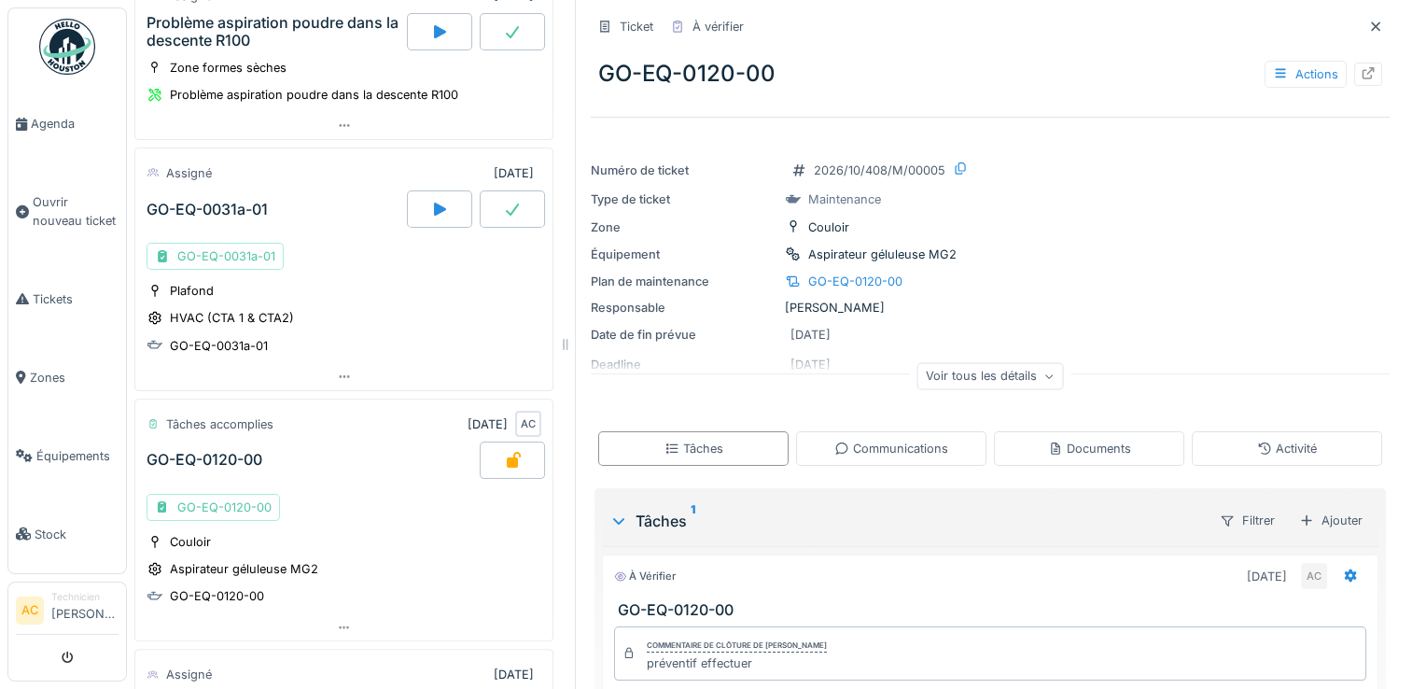
click at [226, 201] on div "GO-EQ-0031a-01" at bounding box center [207, 210] width 121 height 18
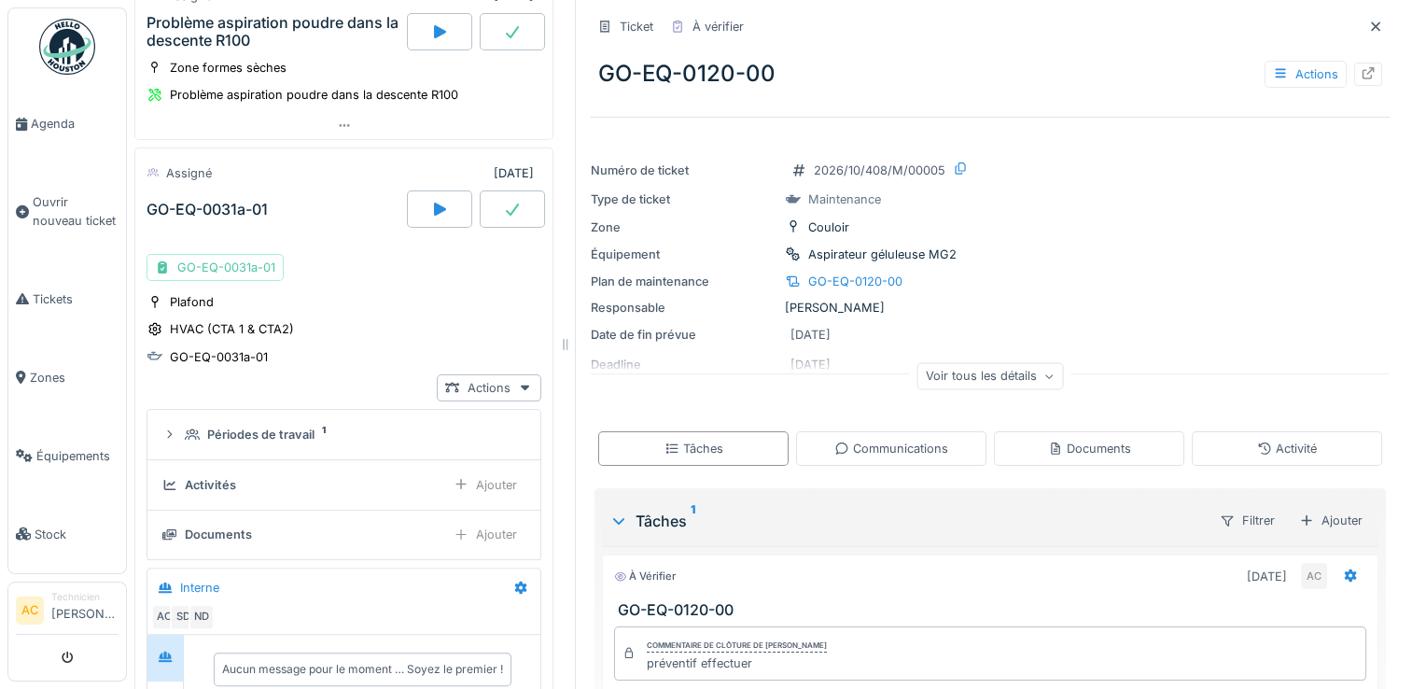
scroll to position [404, 0]
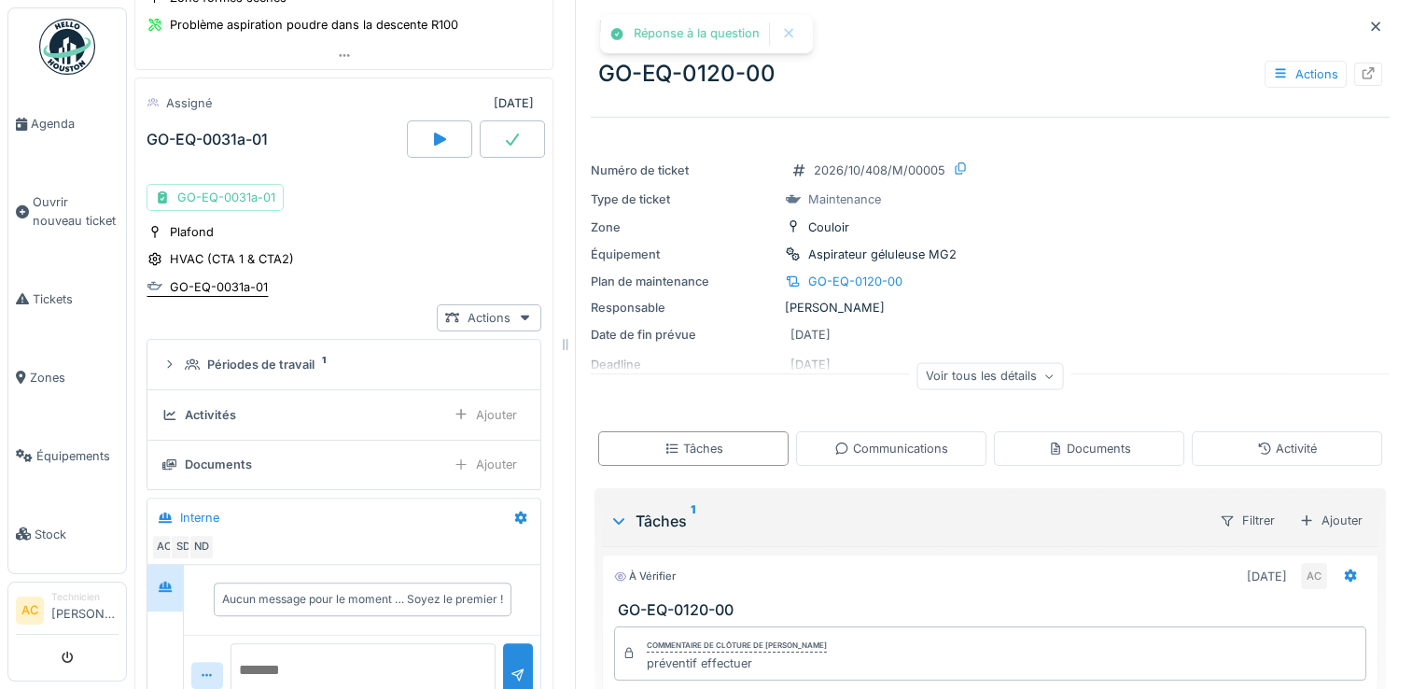
click at [202, 281] on div "GO-EQ-0031a-01" at bounding box center [219, 287] width 98 height 18
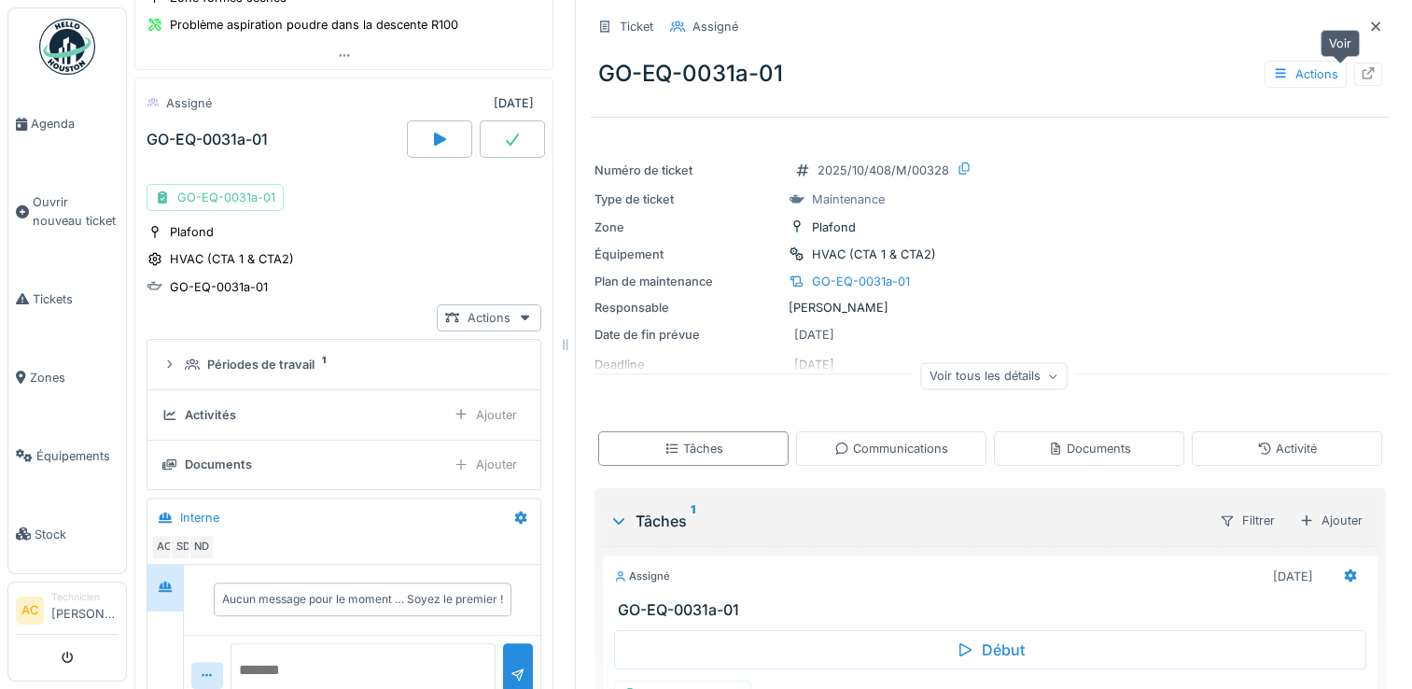
click at [1361, 79] on div at bounding box center [1368, 74] width 15 height 18
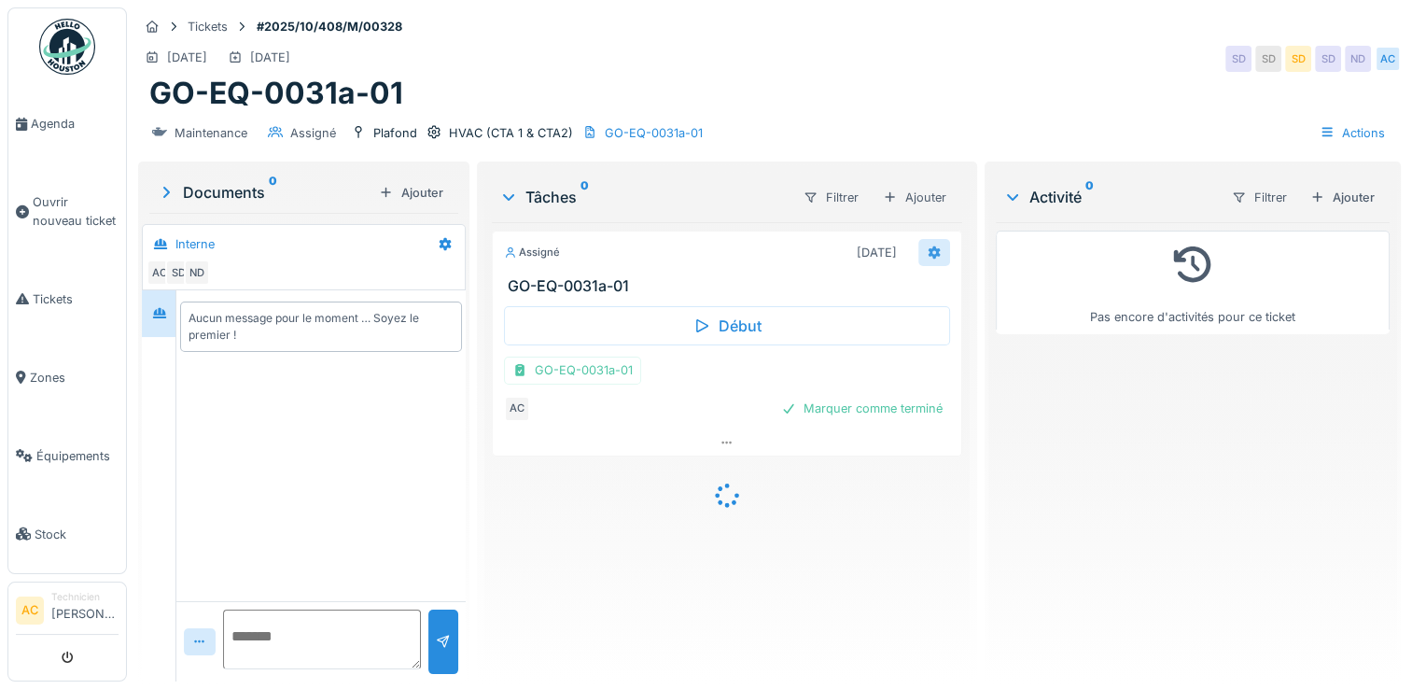
click at [931, 246] on icon at bounding box center [934, 252] width 15 height 12
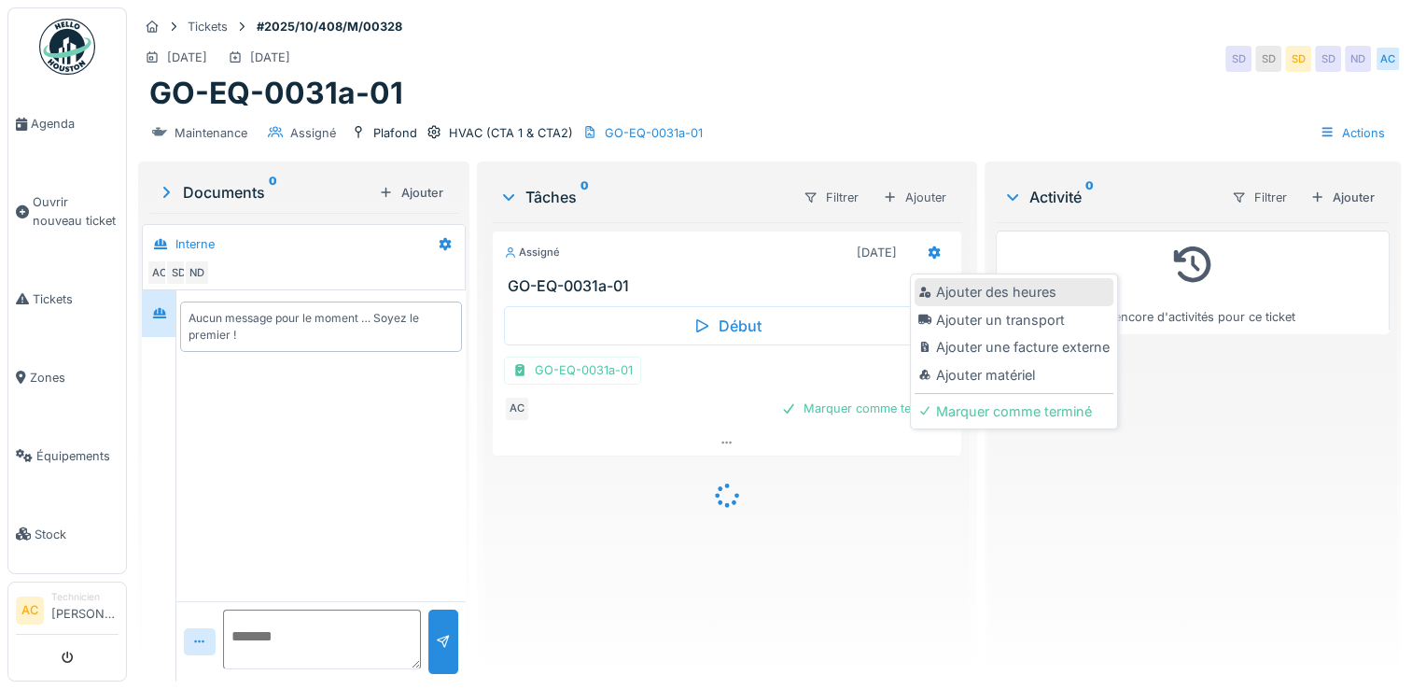
click at [963, 288] on div "Ajouter des heures" at bounding box center [1014, 292] width 199 height 28
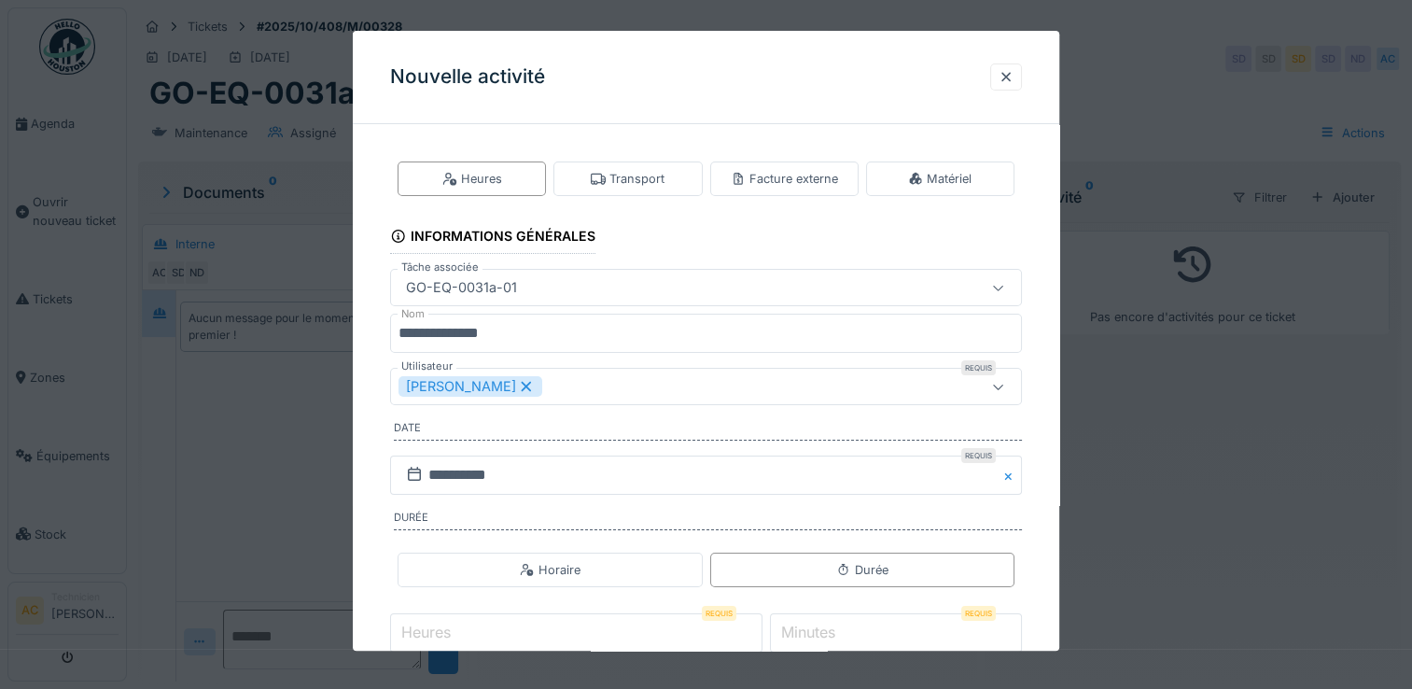
click at [571, 629] on input "Heures" at bounding box center [576, 632] width 372 height 39
type input "*"
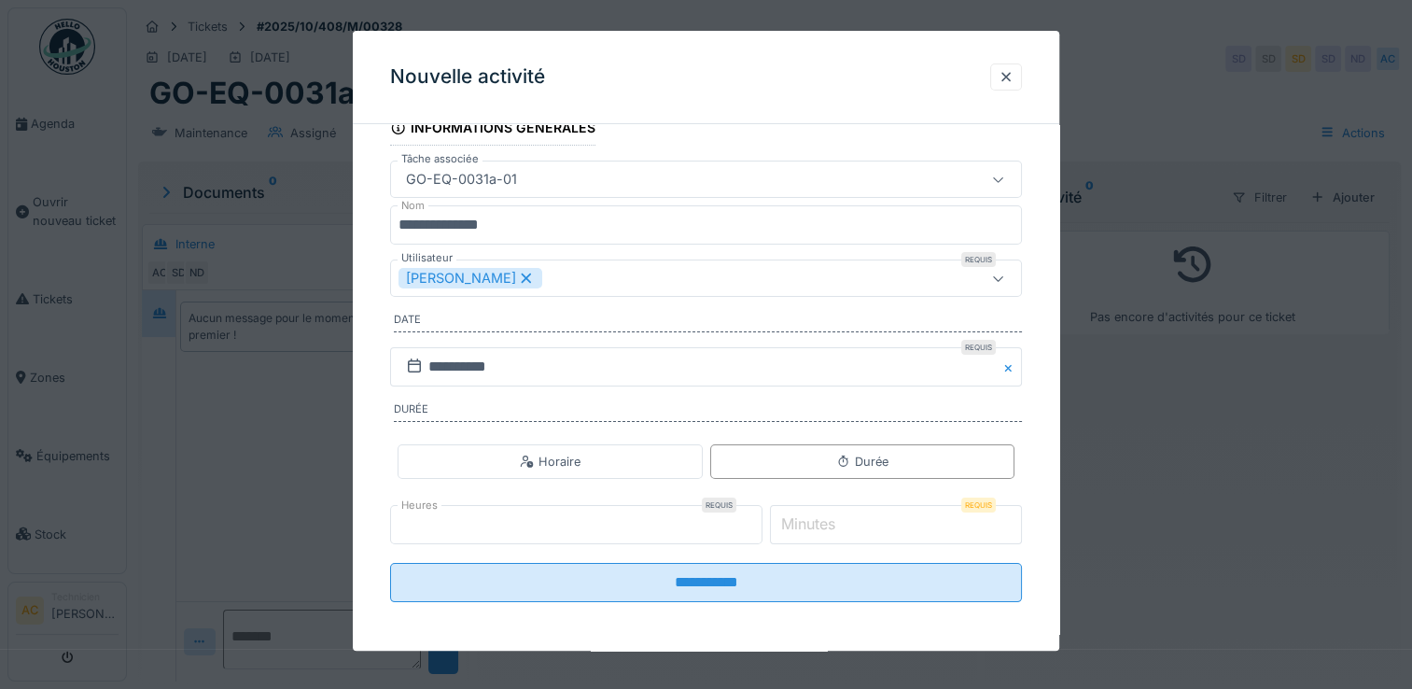
click at [807, 522] on label "Minutes" at bounding box center [809, 523] width 62 height 22
click at [807, 522] on input "*" at bounding box center [896, 524] width 252 height 39
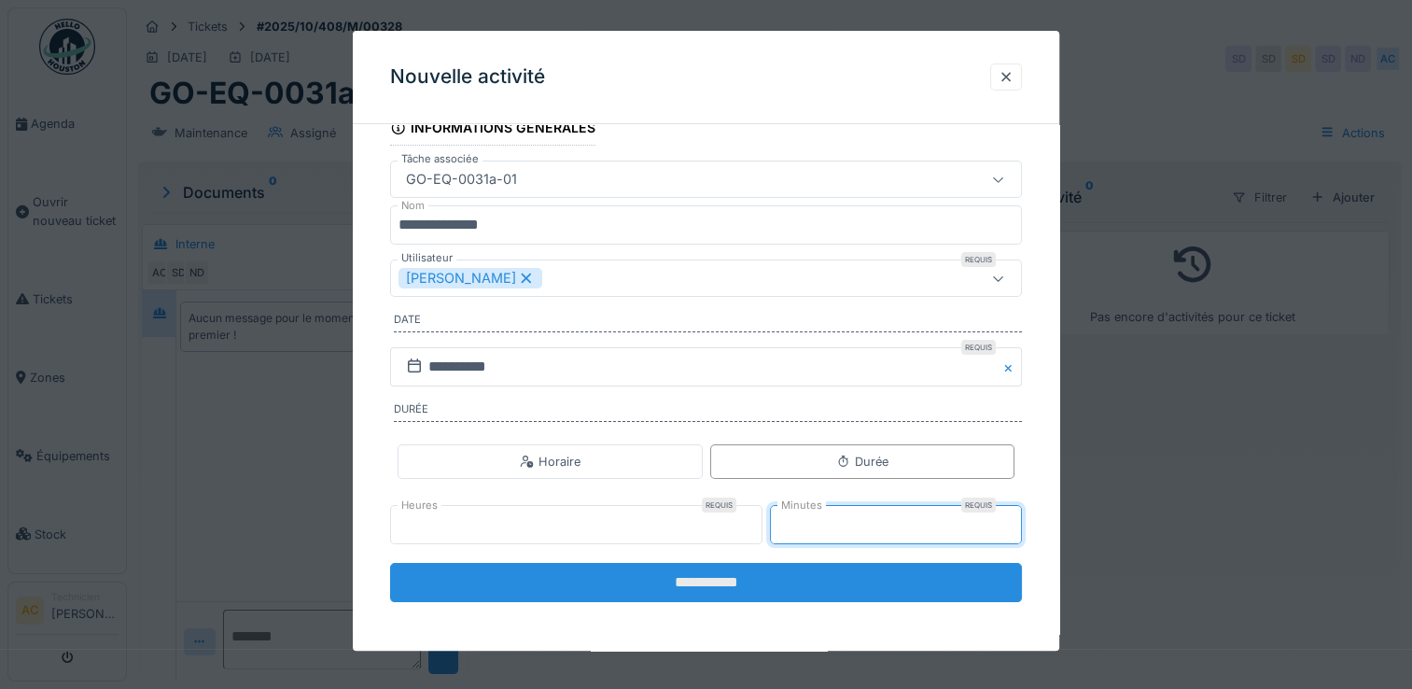
type input "**"
click at [659, 584] on input "**********" at bounding box center [706, 582] width 632 height 39
click at [691, 584] on input "**********" at bounding box center [706, 582] width 632 height 39
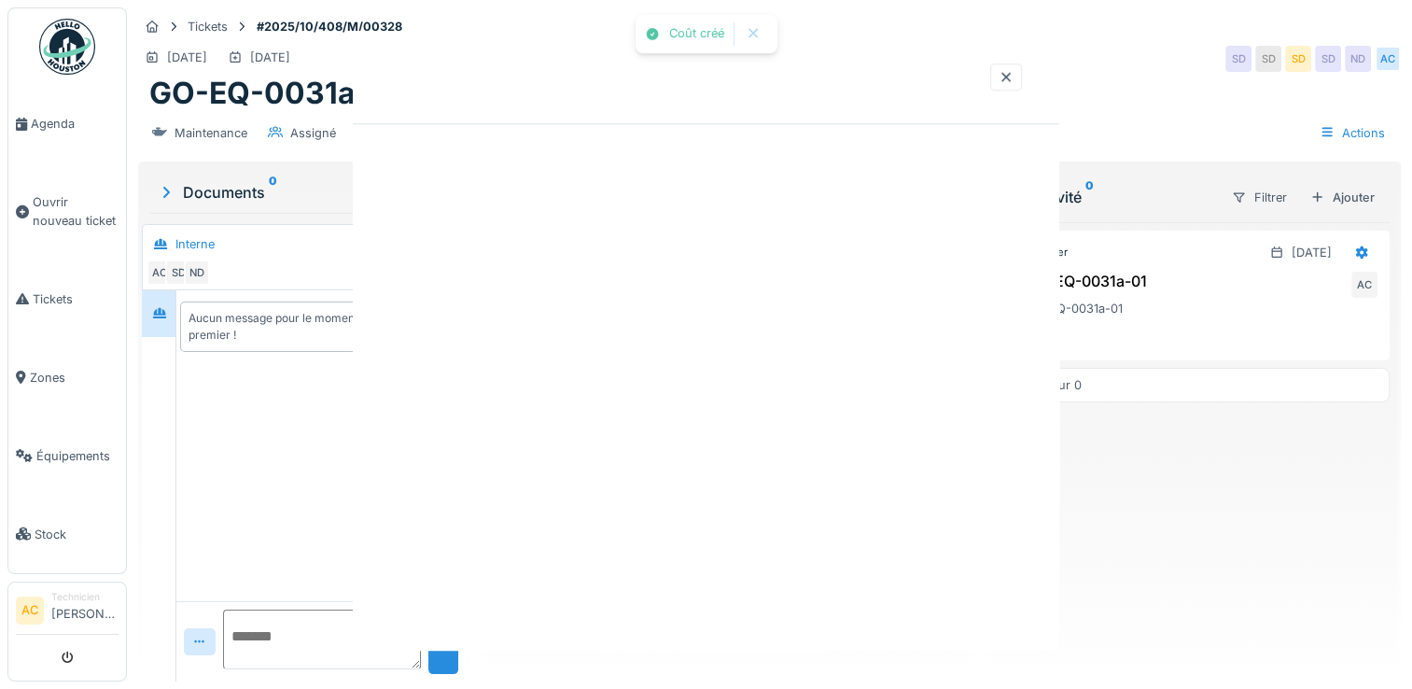
scroll to position [0, 0]
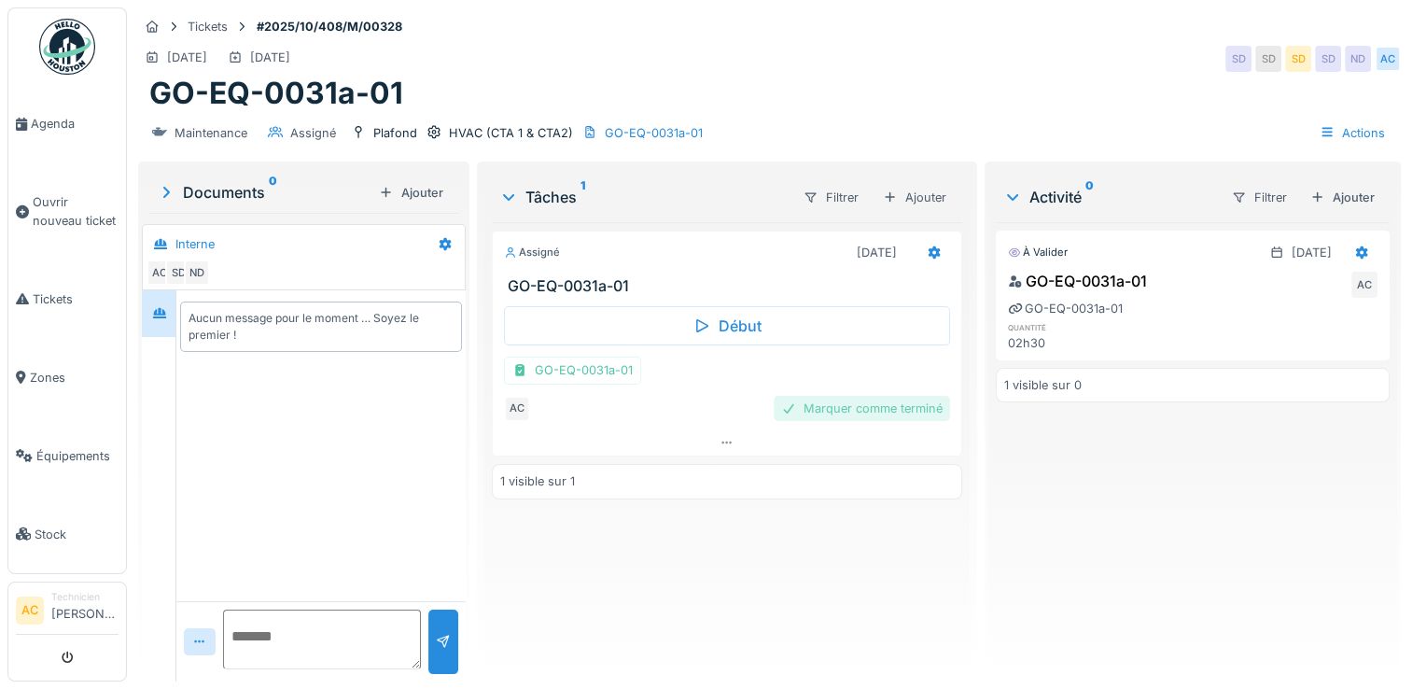
click at [859, 415] on div "Marquer comme terminé" at bounding box center [862, 408] width 176 height 25
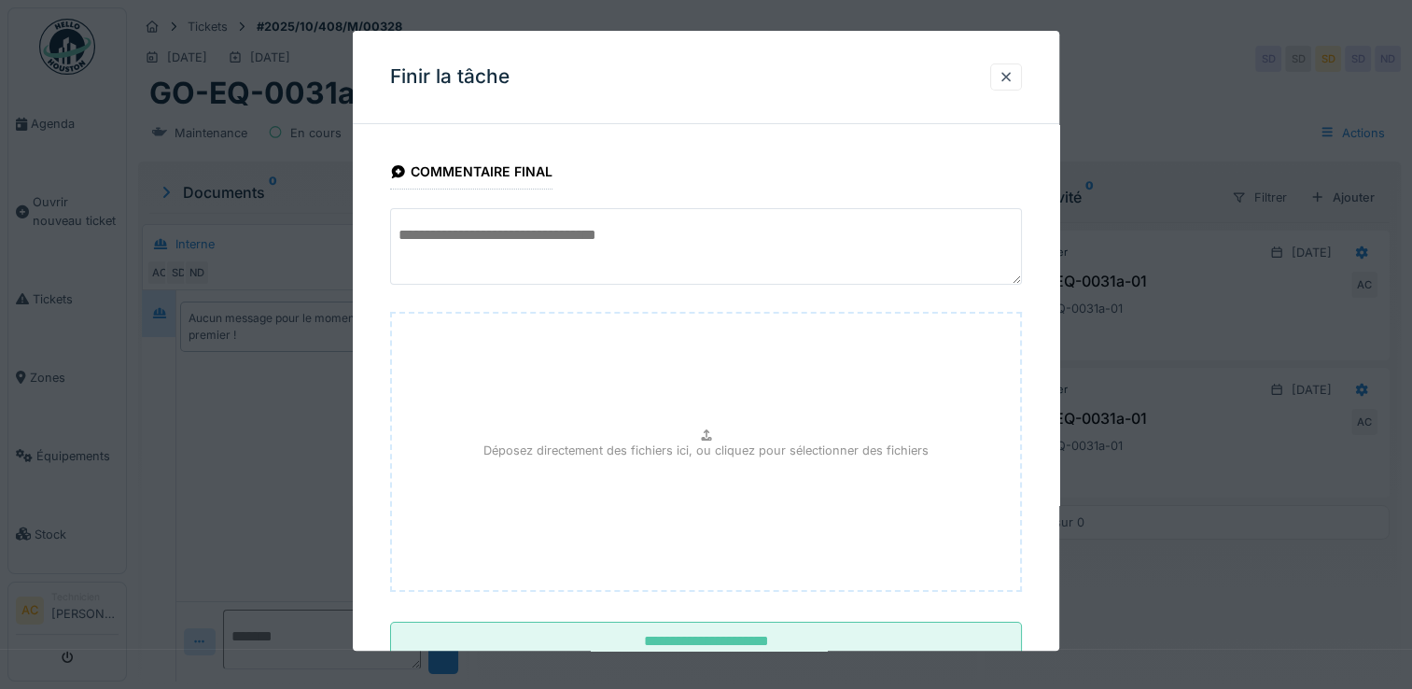
click at [507, 237] on textarea at bounding box center [706, 246] width 632 height 77
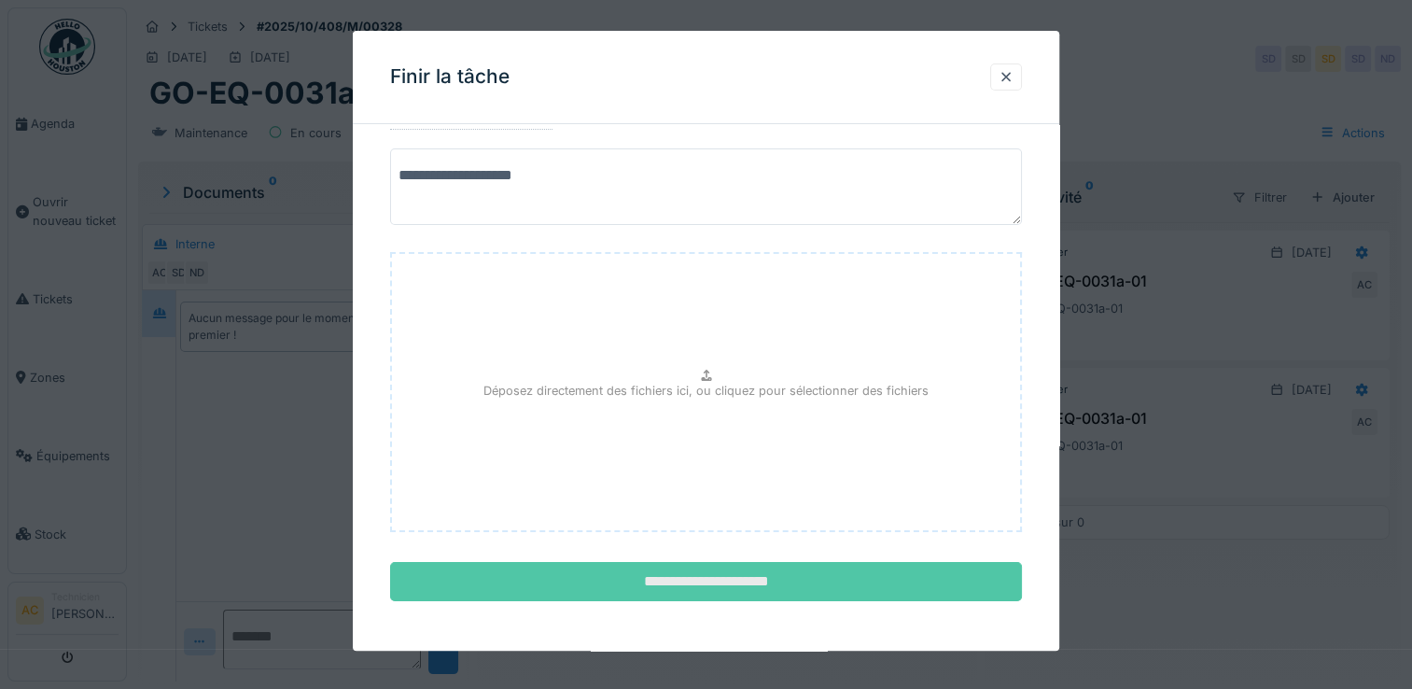
type textarea "**********"
click at [582, 568] on input "**********" at bounding box center [706, 582] width 632 height 39
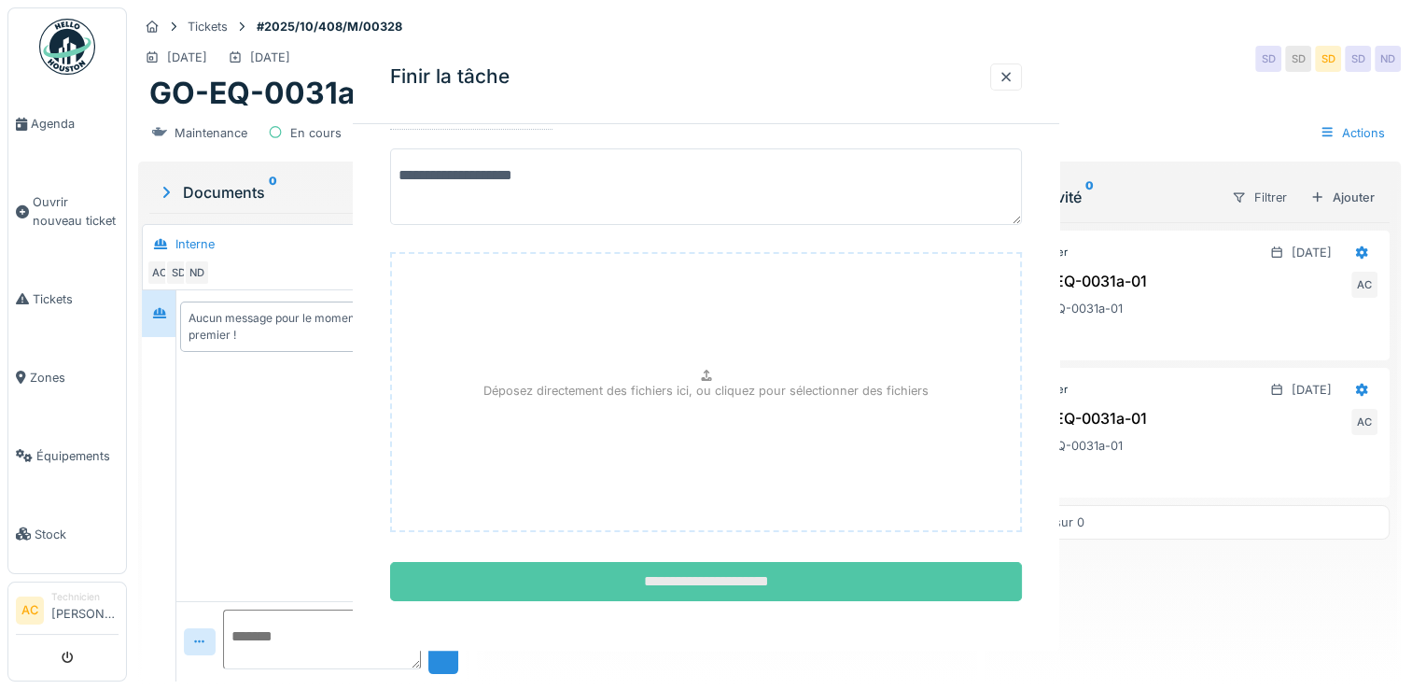
scroll to position [0, 0]
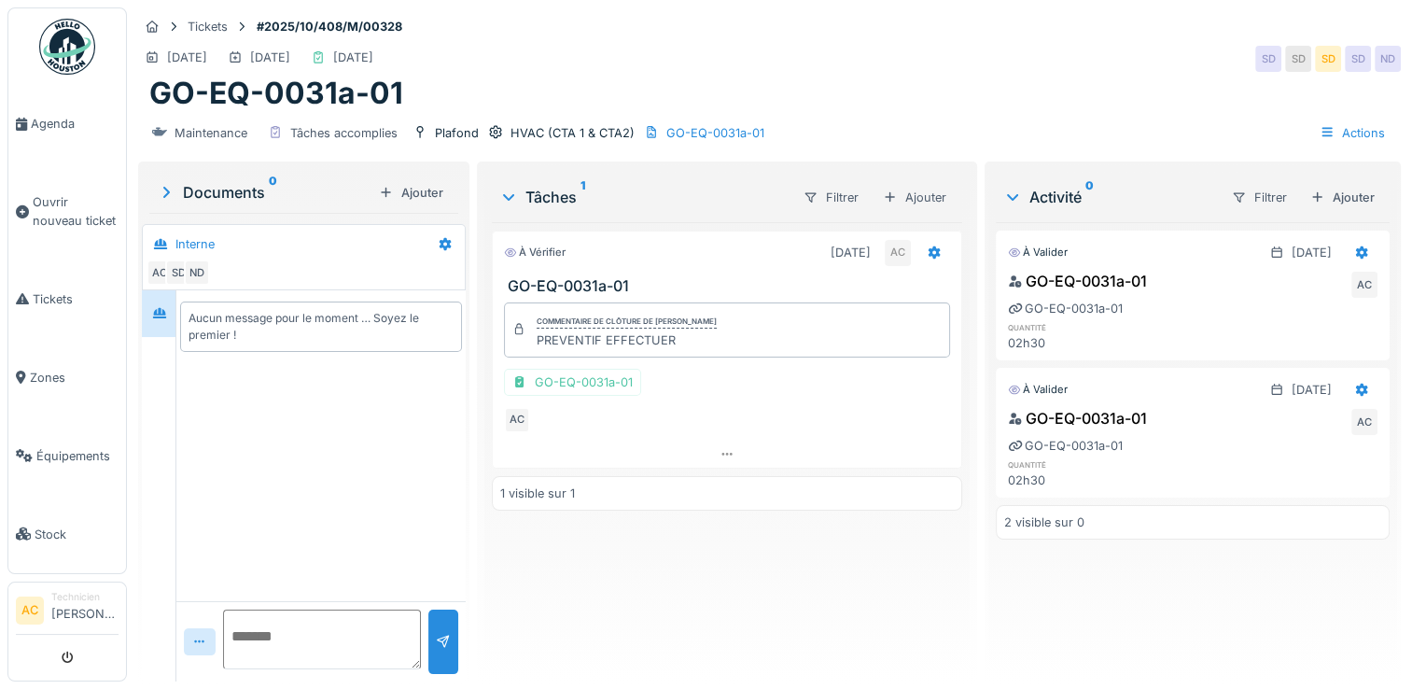
click at [77, 45] on img at bounding box center [67, 47] width 56 height 56
